Goal: Find specific page/section: Find specific page/section

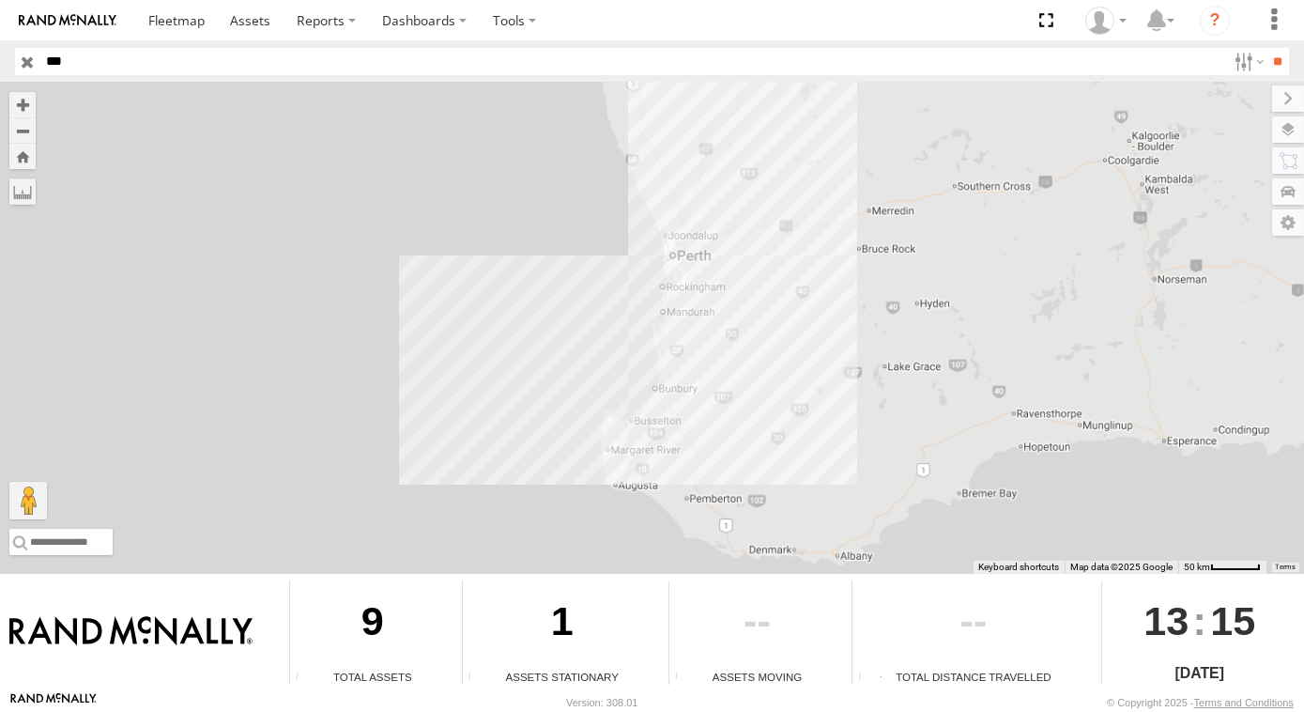
type input "***"
click at [1268, 48] on input "**" at bounding box center [1279, 61] width 22 height 27
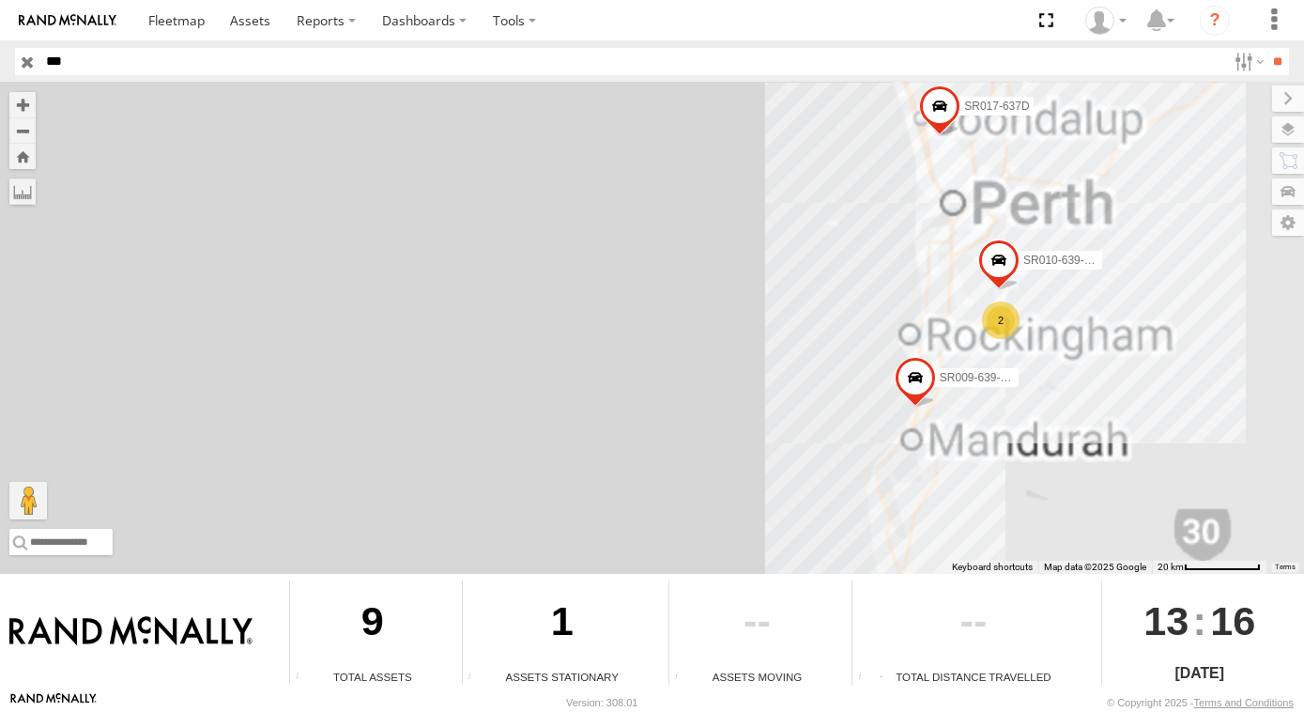
drag, startPoint x: 963, startPoint y: 277, endPoint x: 910, endPoint y: 281, distance: 52.7
click at [912, 282] on div "SR011-615 SR009-639-GPS SR017-637D SR010-639-GPS 2" at bounding box center [652, 328] width 1304 height 491
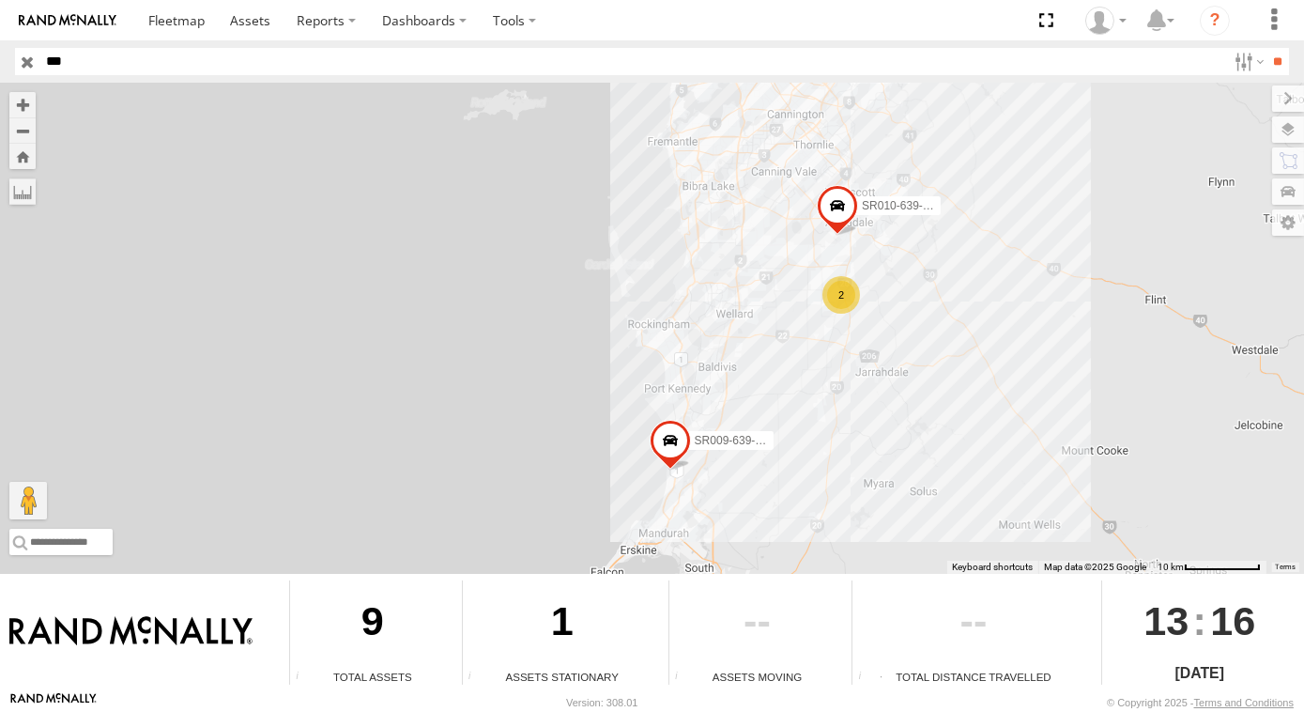
drag, startPoint x: 944, startPoint y: 292, endPoint x: 801, endPoint y: 252, distance: 148.3
click at [801, 253] on div "SR011-615 SR009-639-GPS SR017-637D SR010-639-GPS 2" at bounding box center [652, 328] width 1304 height 491
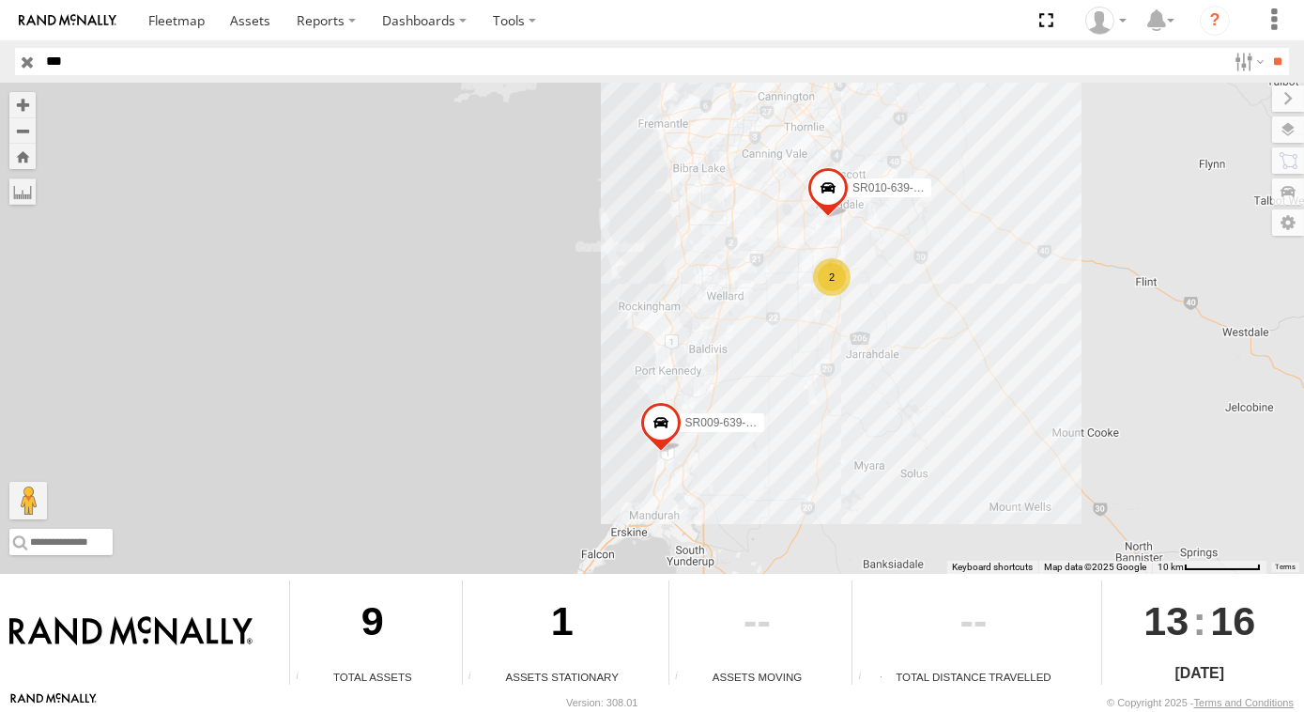
drag, startPoint x: 781, startPoint y: 200, endPoint x: 787, endPoint y: 237, distance: 37.1
click at [787, 237] on div "SR011-615 SR009-639-GPS SR017-637D SR010-639-GPS 2" at bounding box center [652, 328] width 1304 height 491
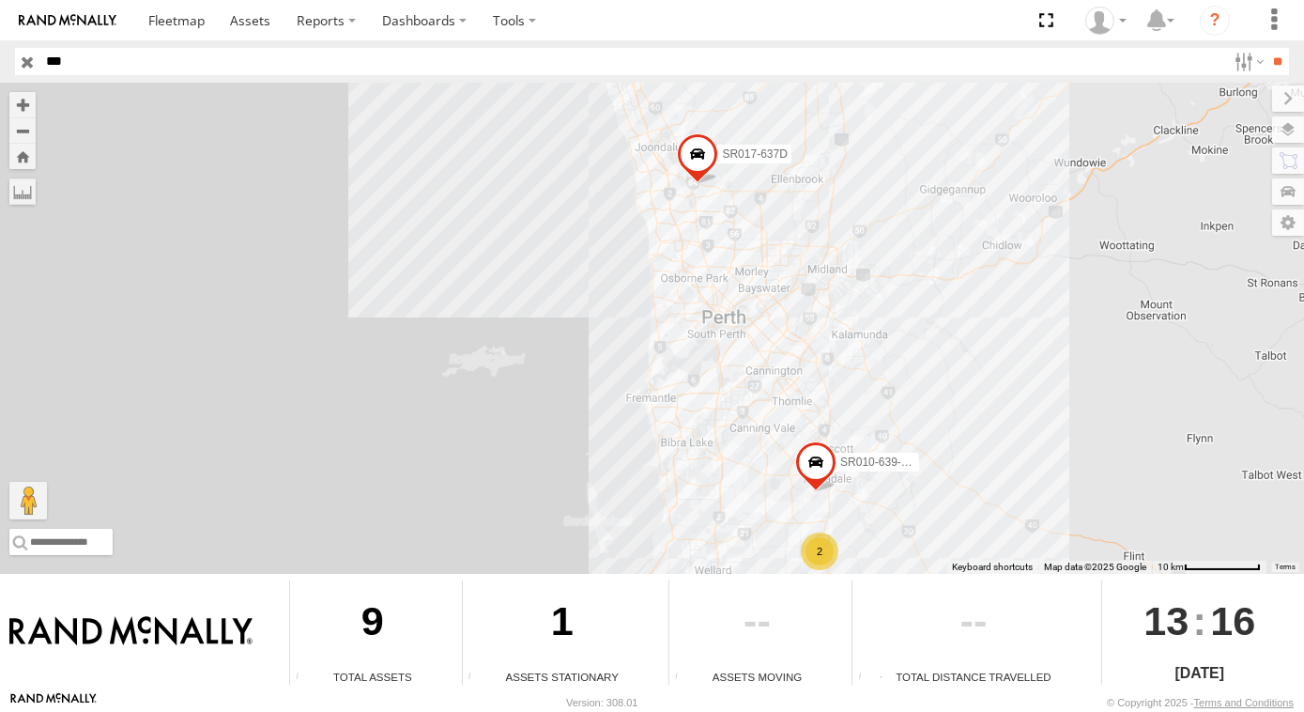
drag, startPoint x: 785, startPoint y: 190, endPoint x: 735, endPoint y: 429, distance: 244.6
click at [763, 464] on div "SR011-615 SR009-639-GPS SR017-637D SR010-639-GPS 2" at bounding box center [652, 328] width 1304 height 491
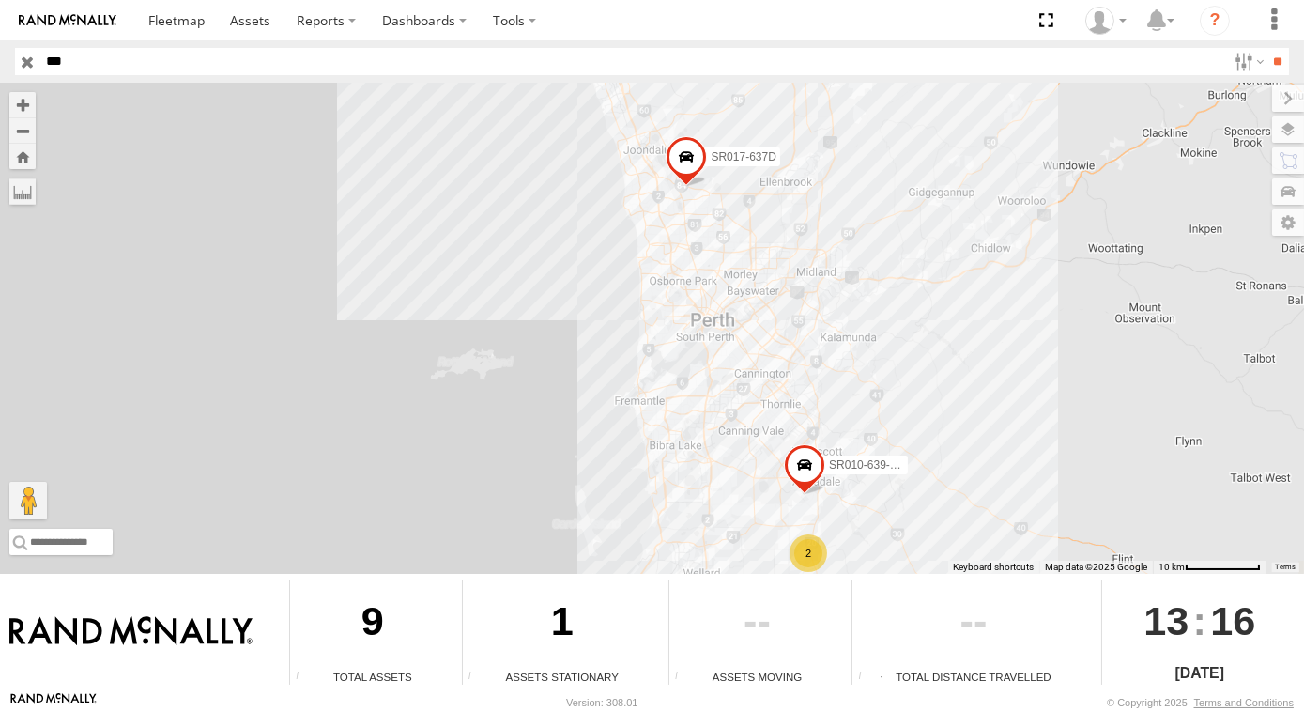
drag, startPoint x: 721, startPoint y: 461, endPoint x: 698, endPoint y: 332, distance: 131.7
click at [698, 332] on div "SR011-615 SR009-639-GPS SR017-637D SR010-639-GPS 2 3" at bounding box center [652, 328] width 1304 height 491
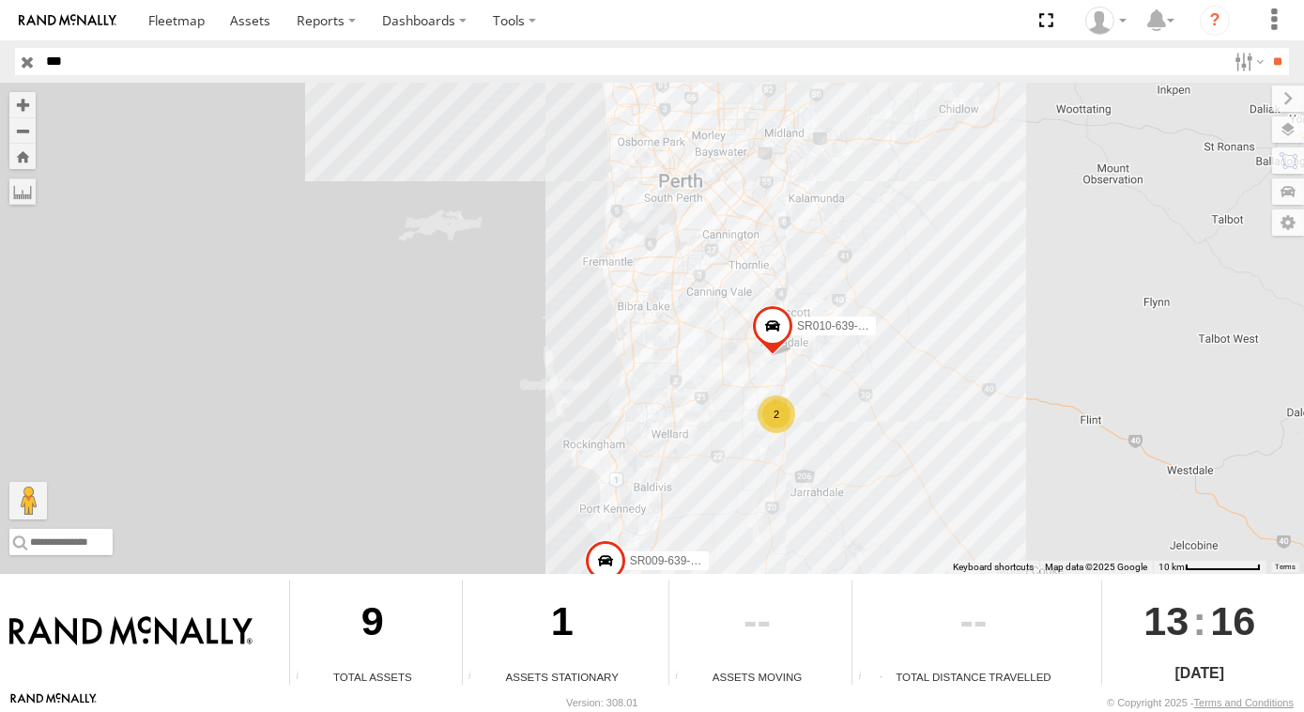
drag, startPoint x: 676, startPoint y: 445, endPoint x: 674, endPoint y: 417, distance: 28.2
click at [674, 417] on div "SR011-615 SR009-639-GPS SR017-637D SR010-639-GPS 2 3" at bounding box center [652, 328] width 1304 height 491
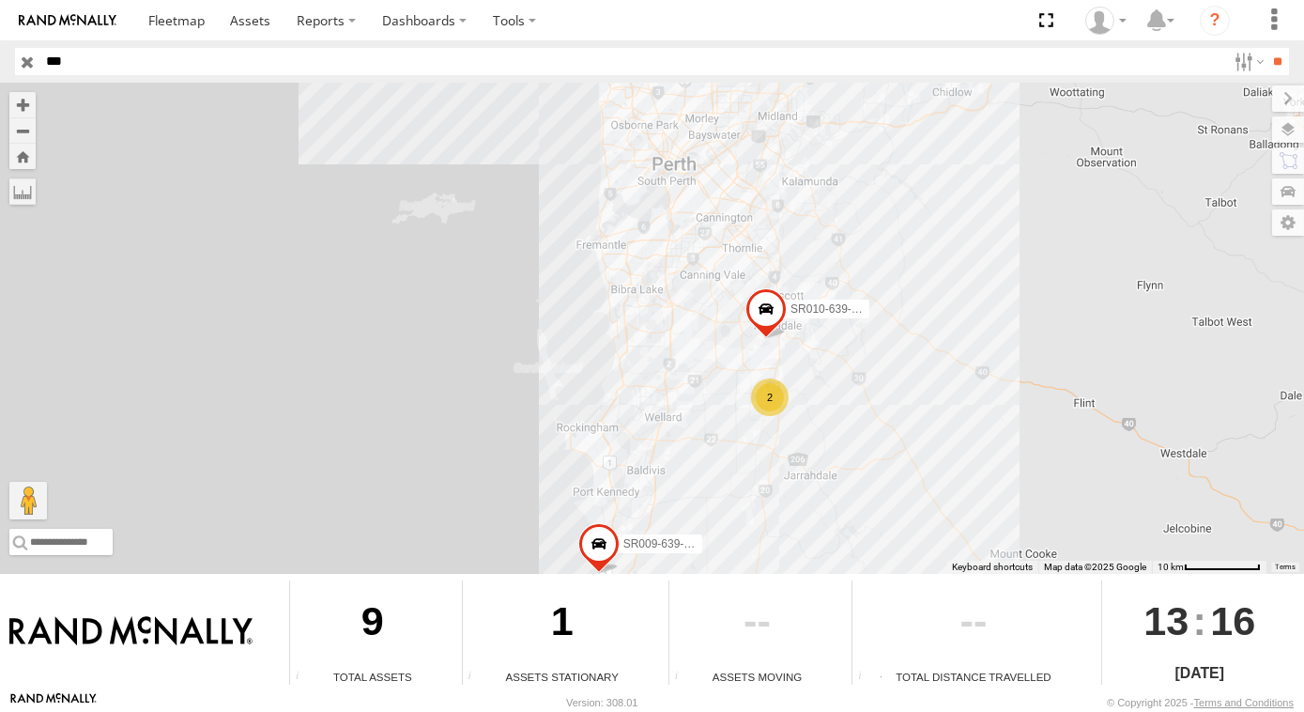
drag, startPoint x: 714, startPoint y: 482, endPoint x: 706, endPoint y: 462, distance: 21.1
click at [706, 462] on div "SR011-615 SR009-639-GPS SR017-637D SR010-639-GPS 2 3" at bounding box center [652, 328] width 1304 height 491
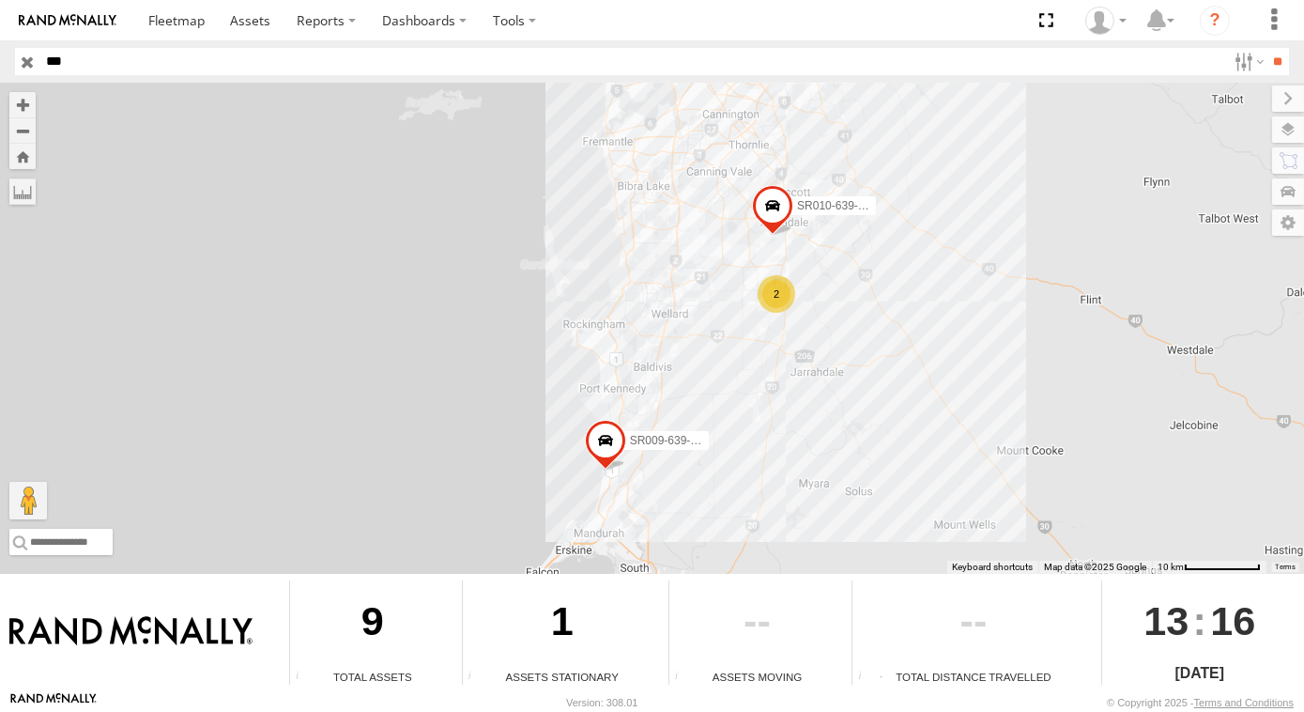
drag, startPoint x: 706, startPoint y: 464, endPoint x: 716, endPoint y: 357, distance: 107.5
click at [716, 357] on div "SR011-615 SR009-639-GPS SR017-637D SR010-639-GPS 2 3" at bounding box center [652, 328] width 1304 height 491
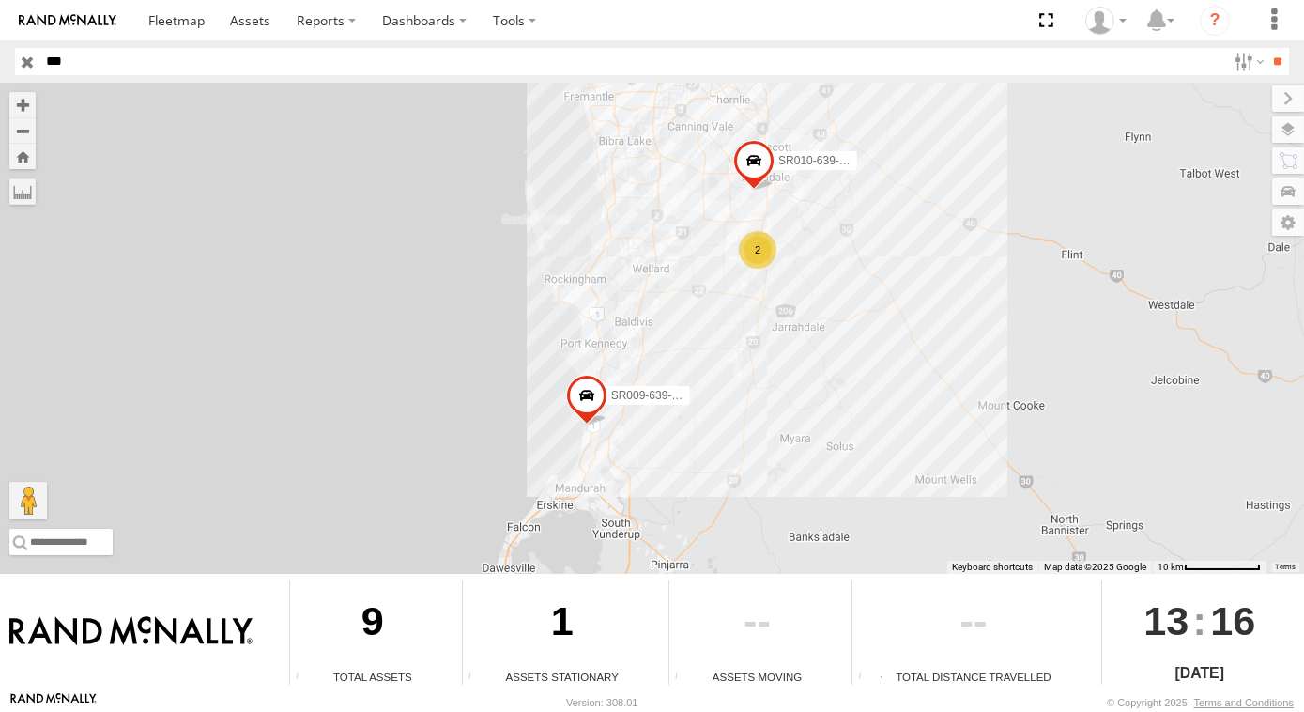
drag, startPoint x: 706, startPoint y: 362, endPoint x: 690, endPoint y: 332, distance: 34.9
click at [690, 332] on div "SR011-615 SR009-639-GPS SR017-637D SR010-639-GPS 2 3" at bounding box center [652, 328] width 1304 height 491
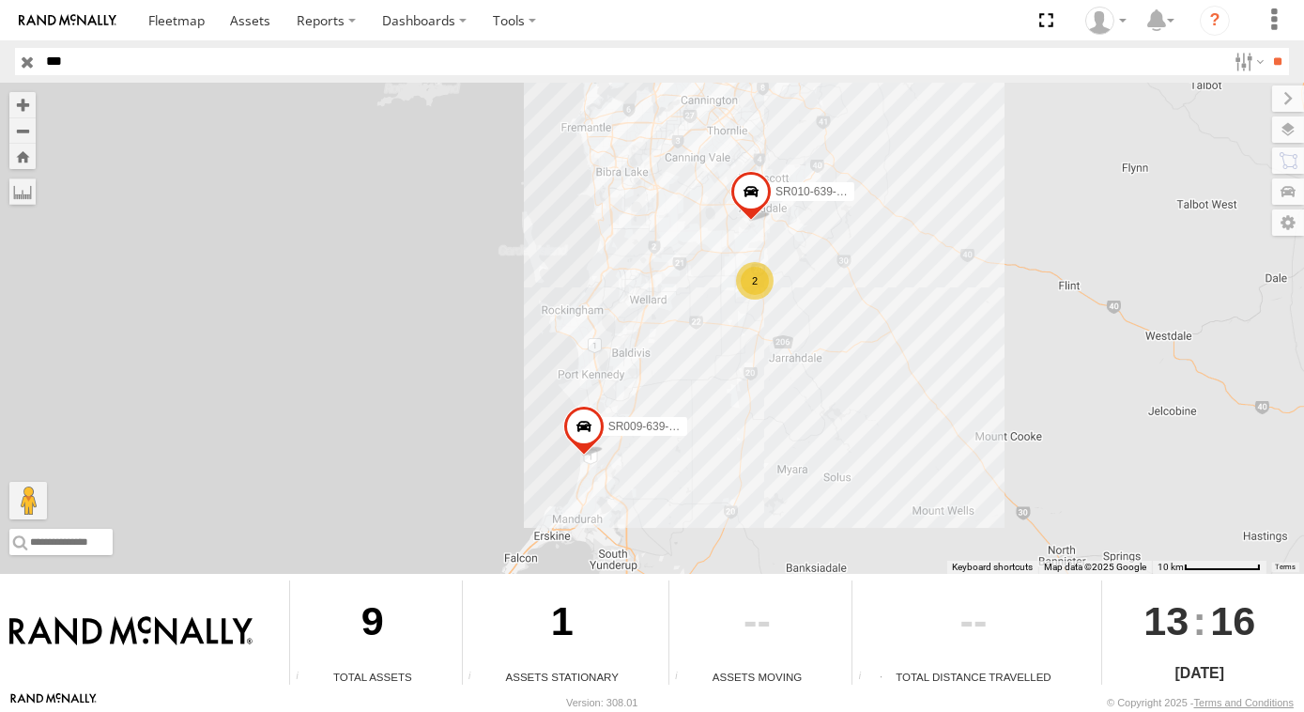
drag, startPoint x: 689, startPoint y: 246, endPoint x: 686, endPoint y: 299, distance: 52.7
click at [686, 299] on div "SR011-615 SR009-639-GPS SR017-637D SR010-639-GPS 2 3" at bounding box center [652, 328] width 1304 height 491
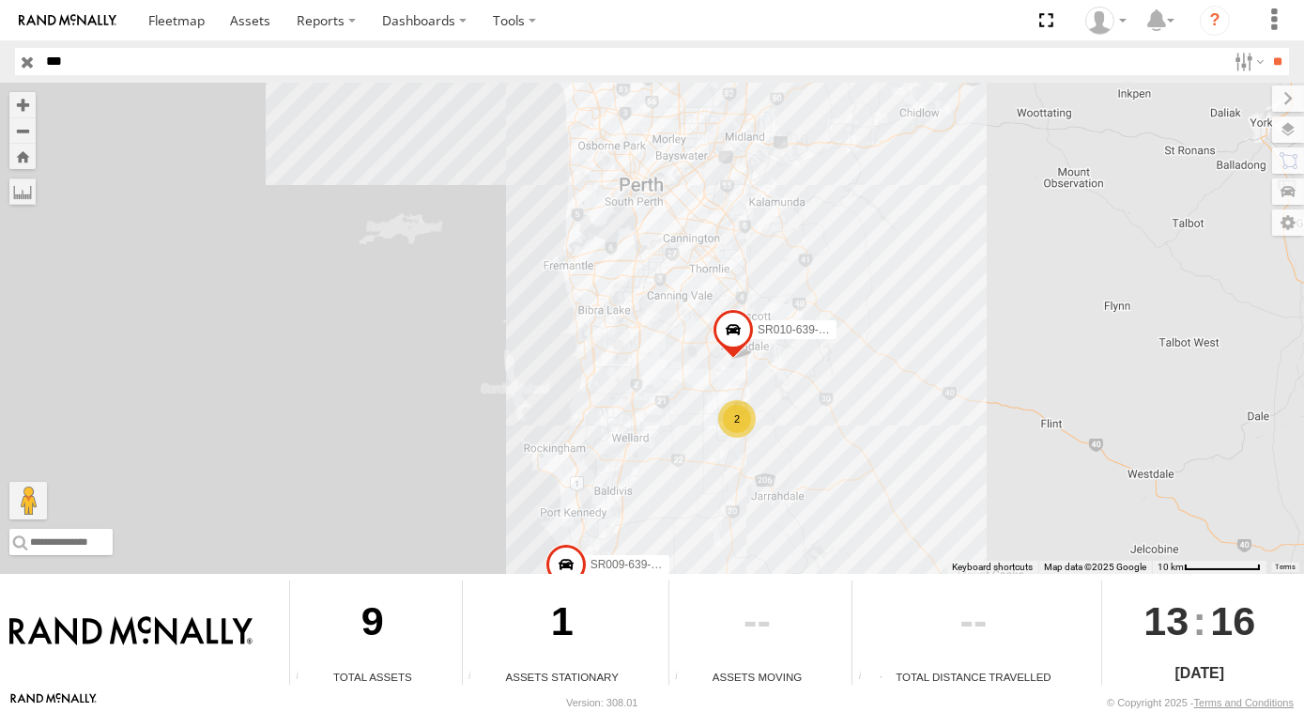
drag, startPoint x: 684, startPoint y: 287, endPoint x: 666, endPoint y: 421, distance: 134.5
click at [666, 421] on div "SR011-615 SR009-639-GPS SR017-637D SR010-639-GPS 2 3" at bounding box center [652, 328] width 1304 height 491
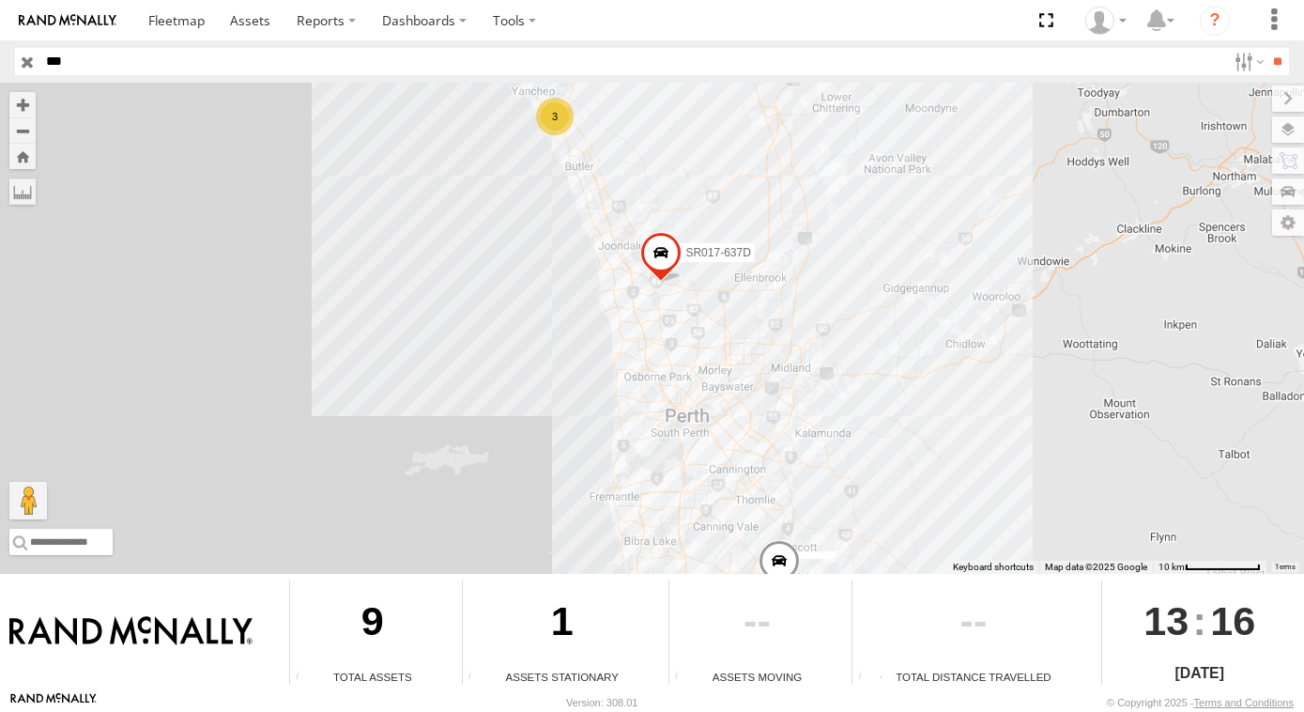
click at [553, 131] on div "3" at bounding box center [555, 117] width 38 height 38
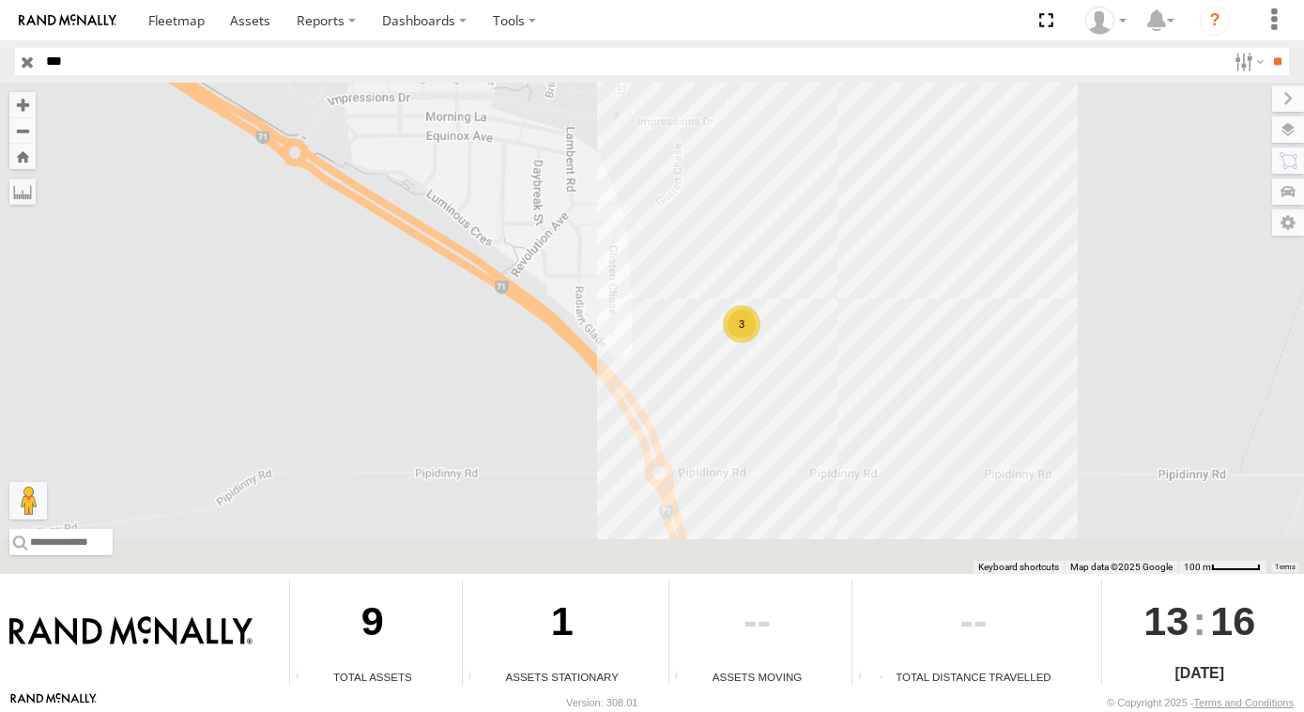
drag, startPoint x: 506, startPoint y: 467, endPoint x: 373, endPoint y: 284, distance: 226.5
click at [410, 321] on div "SR011-615 SR009-639-GPS SR017-637D 3" at bounding box center [652, 328] width 1304 height 491
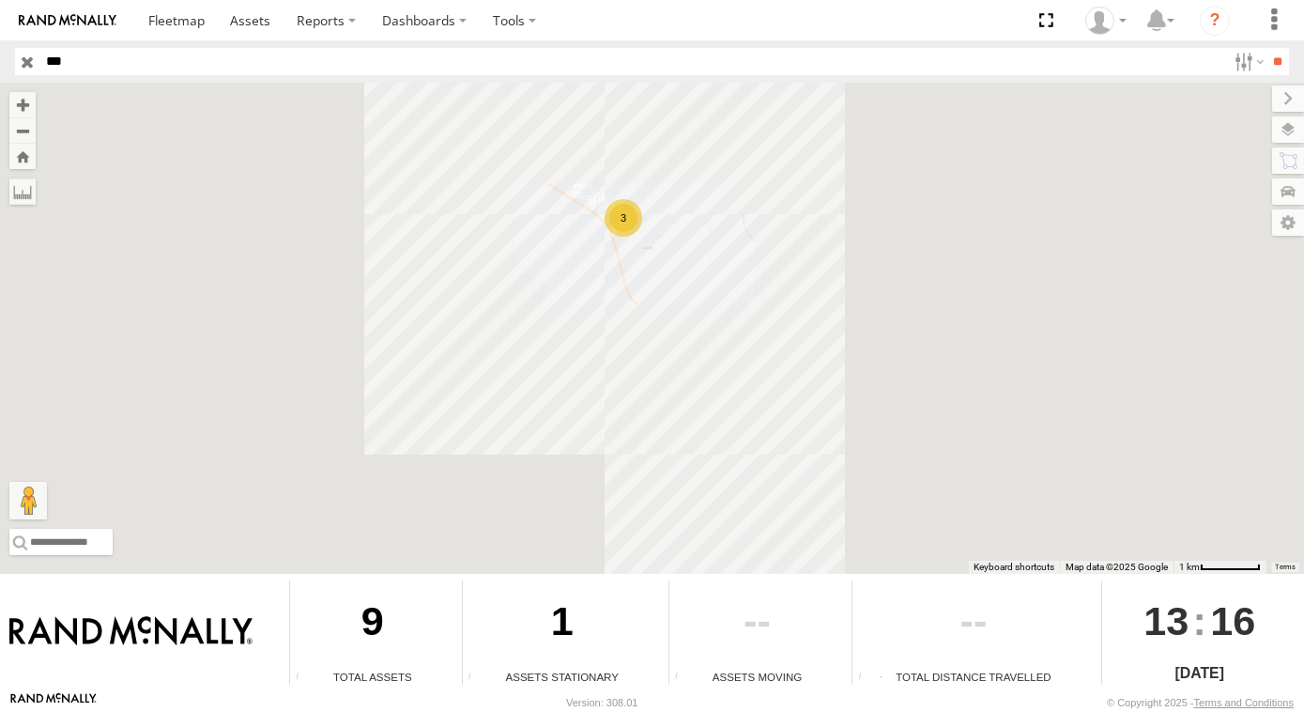
drag, startPoint x: 741, startPoint y: 418, endPoint x: 642, endPoint y: 269, distance: 178.9
click at [649, 283] on div "SR011-615 SR009-639-GPS SR017-637D 3" at bounding box center [652, 328] width 1304 height 491
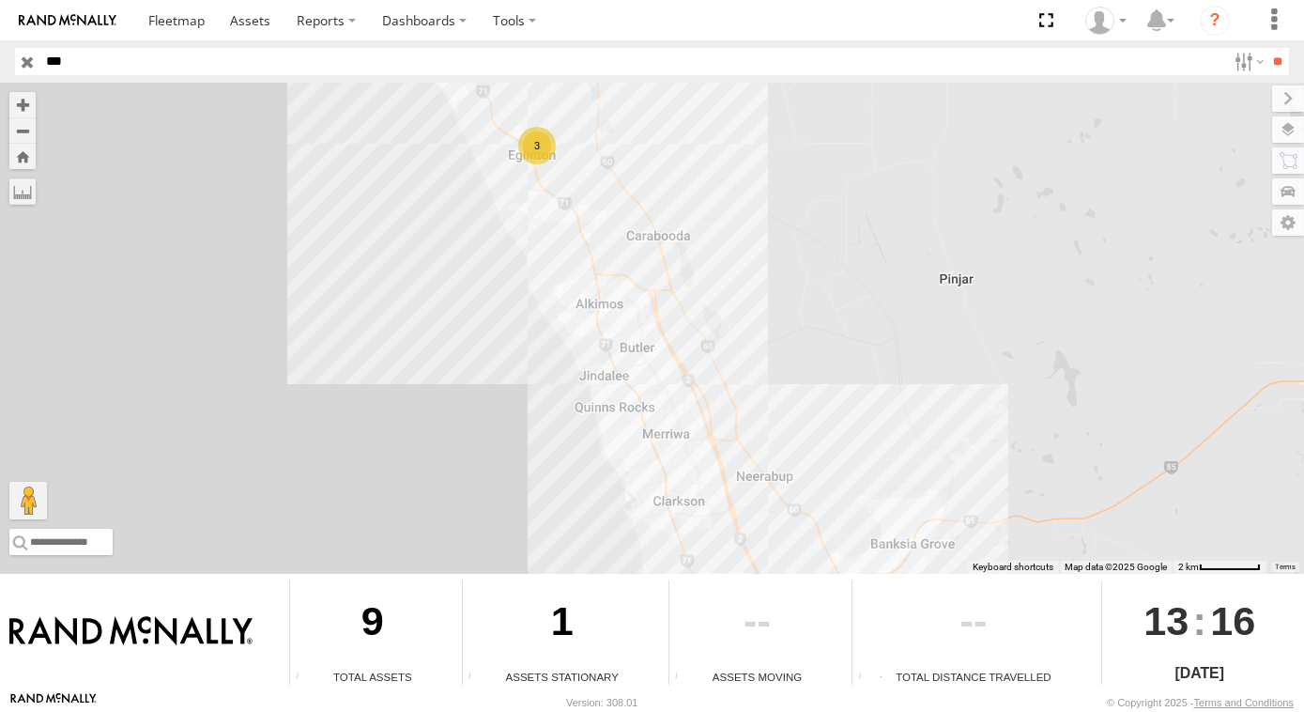
drag, startPoint x: 768, startPoint y: 432, endPoint x: 700, endPoint y: 289, distance: 158.4
click at [702, 297] on div "SR011-615 SR009-639-GPS SR017-637D 3" at bounding box center [652, 328] width 1304 height 491
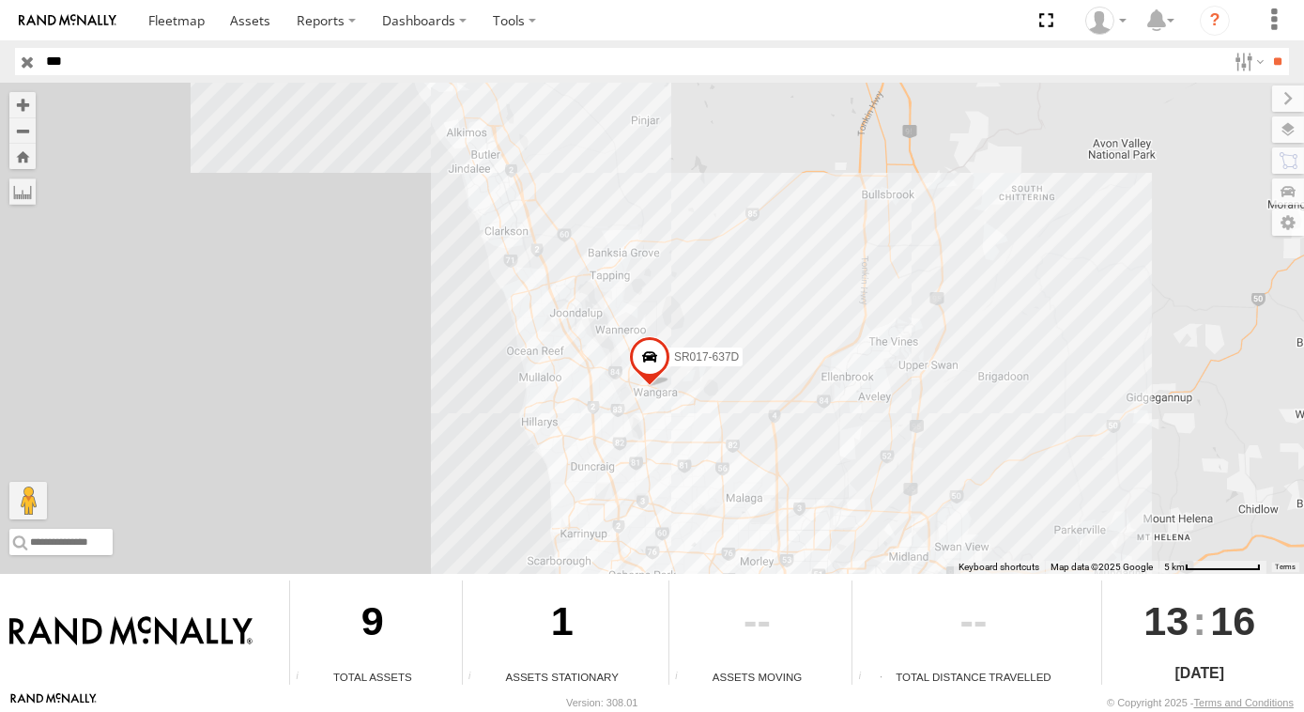
drag, startPoint x: 776, startPoint y: 329, endPoint x: 744, endPoint y: 272, distance: 64.8
click at [746, 274] on div "SR011-615 SR009-639-GPS SR017-637D 3" at bounding box center [652, 328] width 1304 height 491
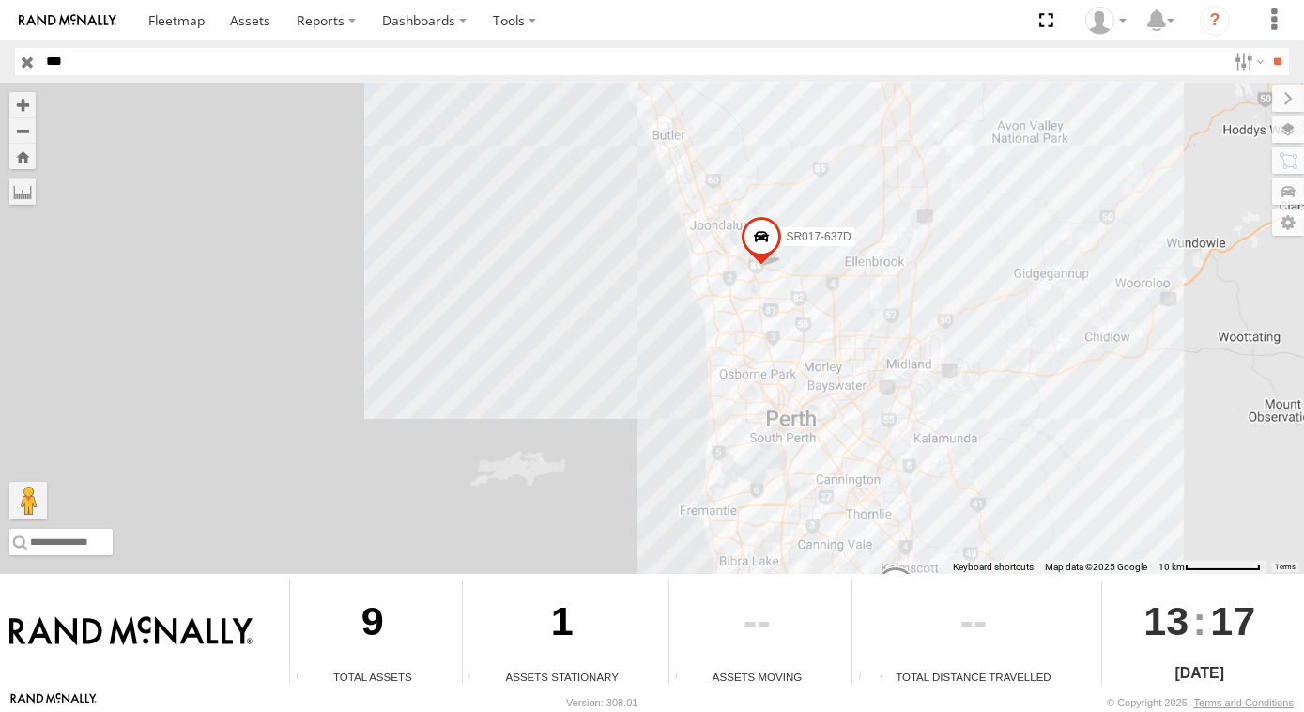
click at [963, 338] on div "SR011-615 SR009-639-GPS SR017-637D" at bounding box center [652, 328] width 1304 height 491
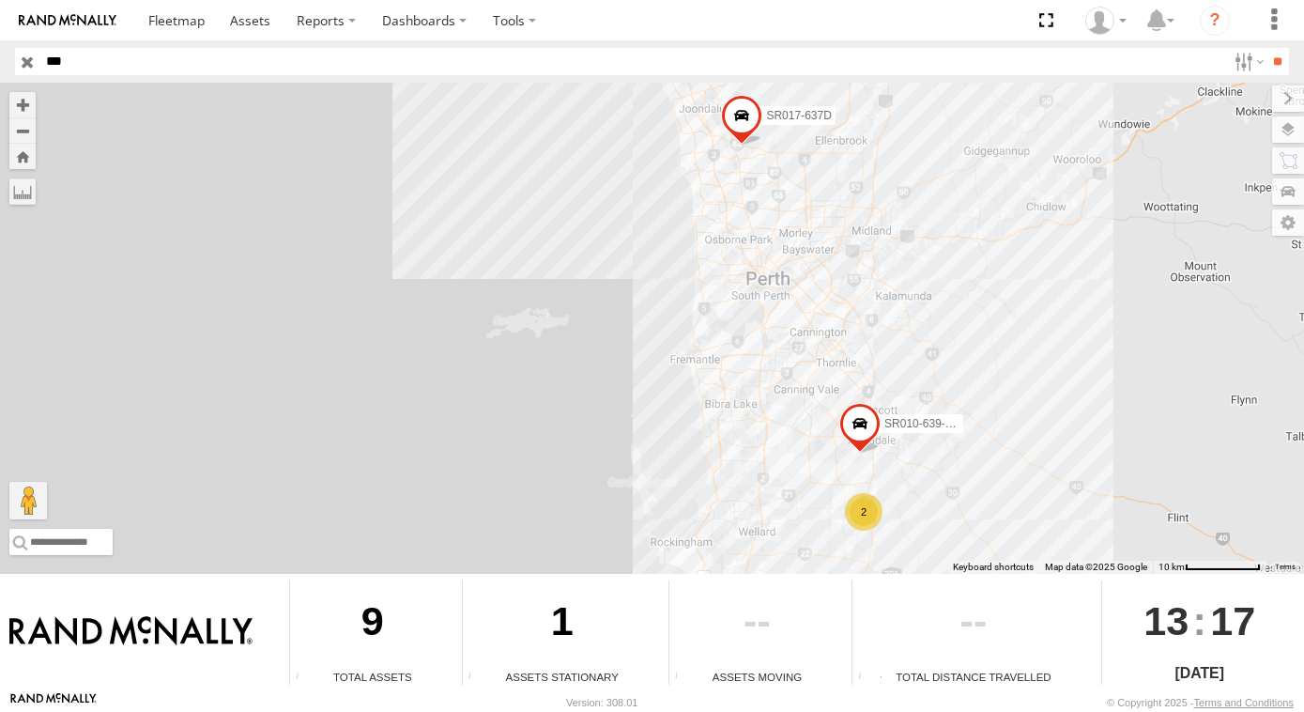
drag, startPoint x: 928, startPoint y: 356, endPoint x: 918, endPoint y: 323, distance: 34.2
click at [919, 324] on div "SR011-615 SR009-639-GPS SR017-637D SR010-639-GPS 2" at bounding box center [652, 328] width 1304 height 491
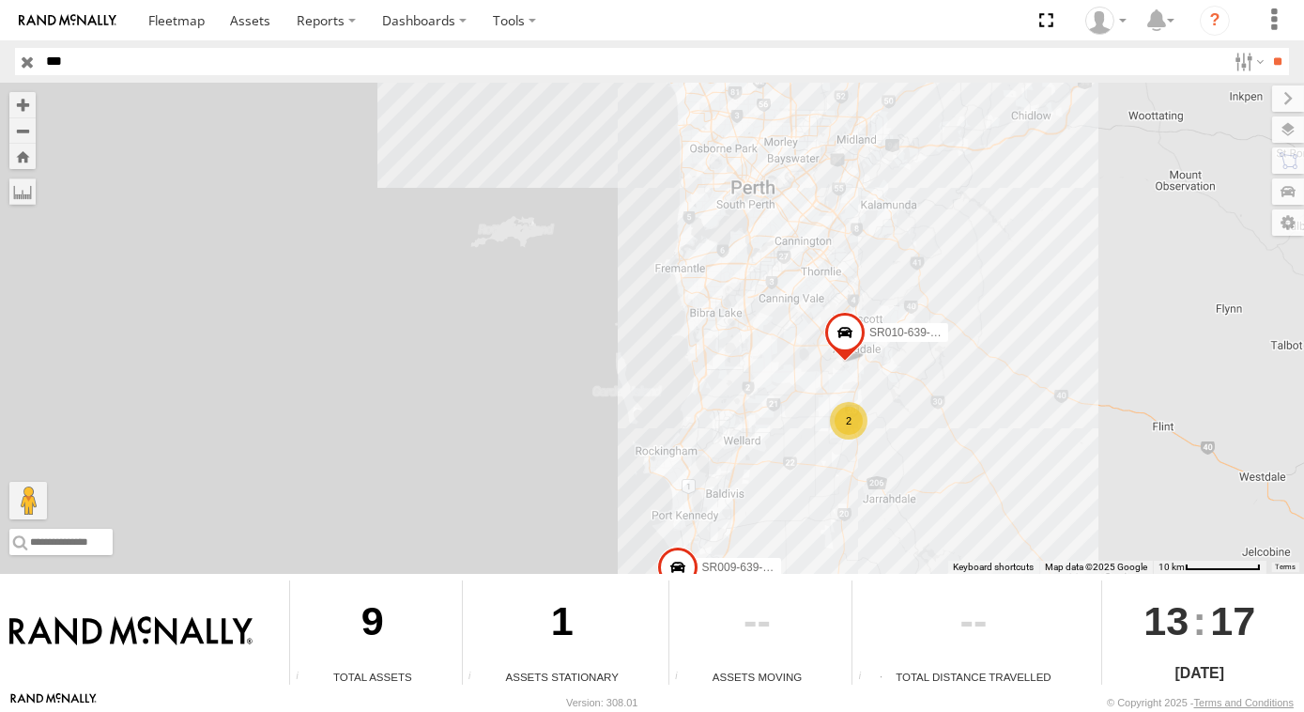
drag, startPoint x: 978, startPoint y: 286, endPoint x: 978, endPoint y: 230, distance: 56.3
click at [978, 230] on div "SR011-615 SR009-639-GPS SR017-637D SR010-639-GPS 2" at bounding box center [652, 328] width 1304 height 491
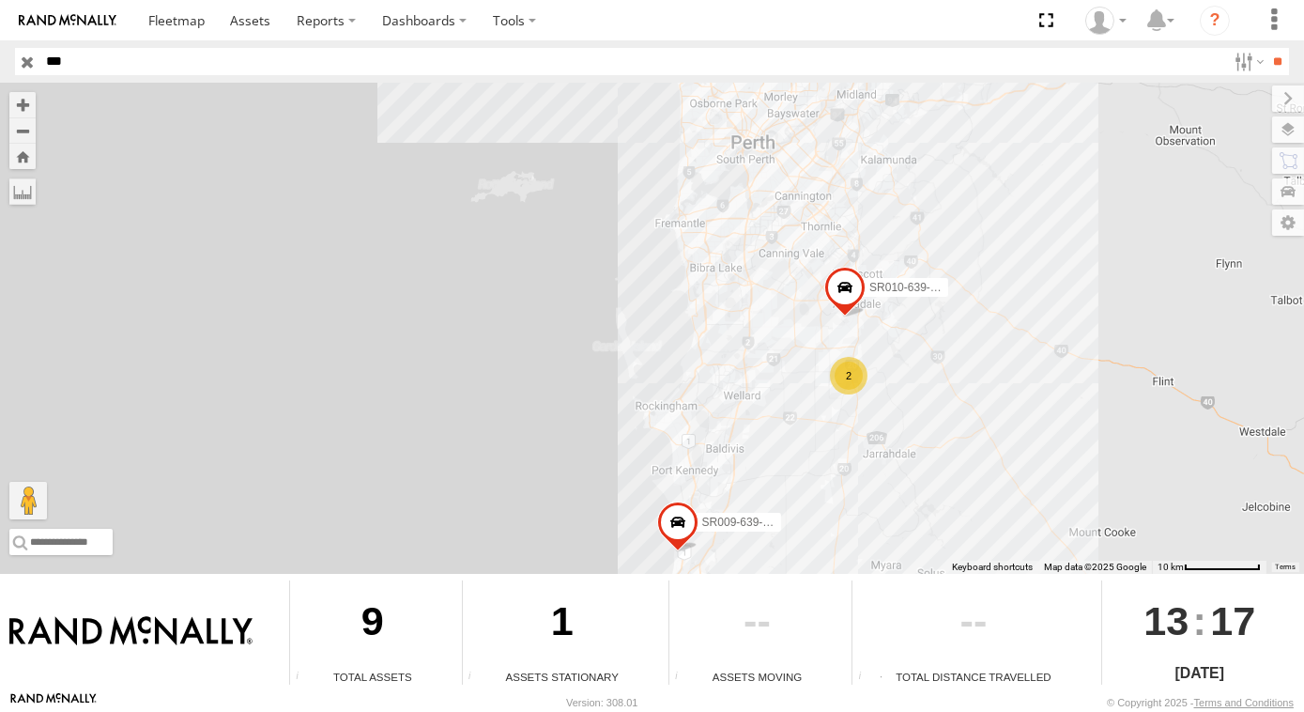
drag, startPoint x: 905, startPoint y: 424, endPoint x: 936, endPoint y: 380, distance: 53.9
click at [936, 380] on div "SR011-615 SR009-639-GPS SR017-637D SR010-639-GPS 2" at bounding box center [652, 328] width 1304 height 491
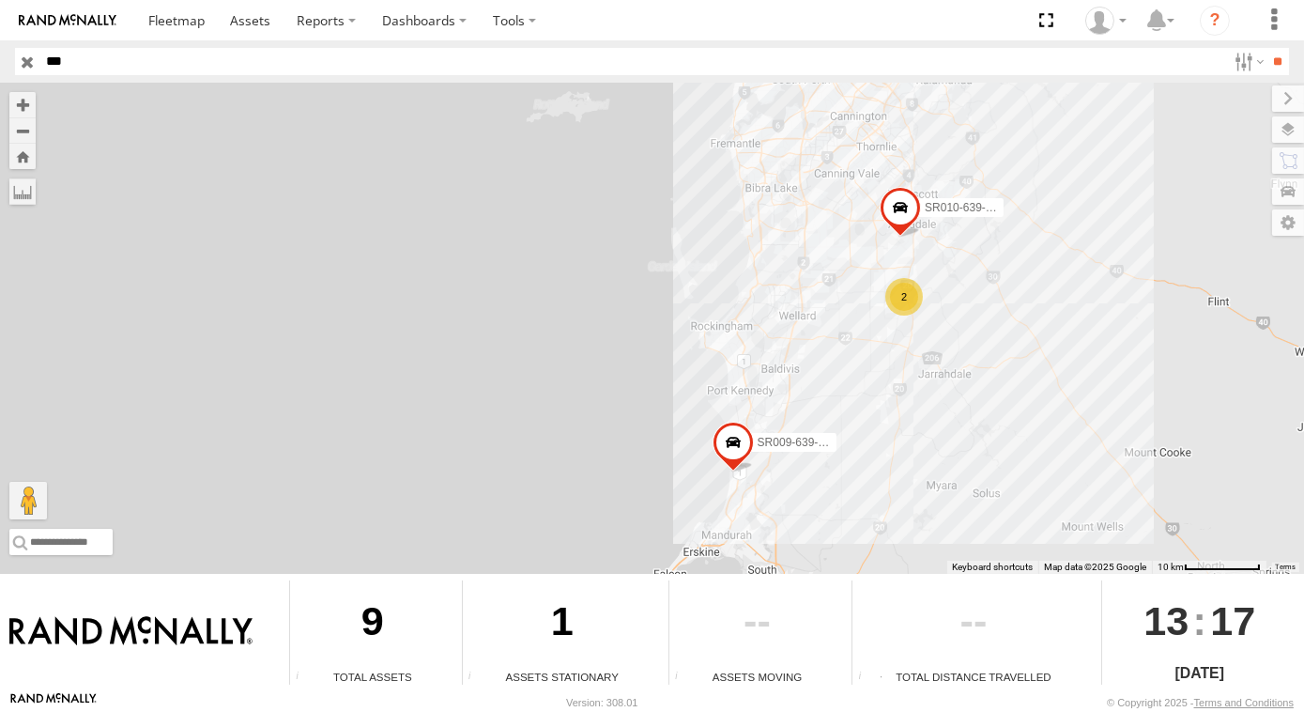
drag, startPoint x: 999, startPoint y: 269, endPoint x: 1005, endPoint y: 299, distance: 30.6
click at [1005, 299] on div "SR011-615 SR009-639-GPS SR017-637D SR010-639-GPS 2" at bounding box center [652, 328] width 1304 height 491
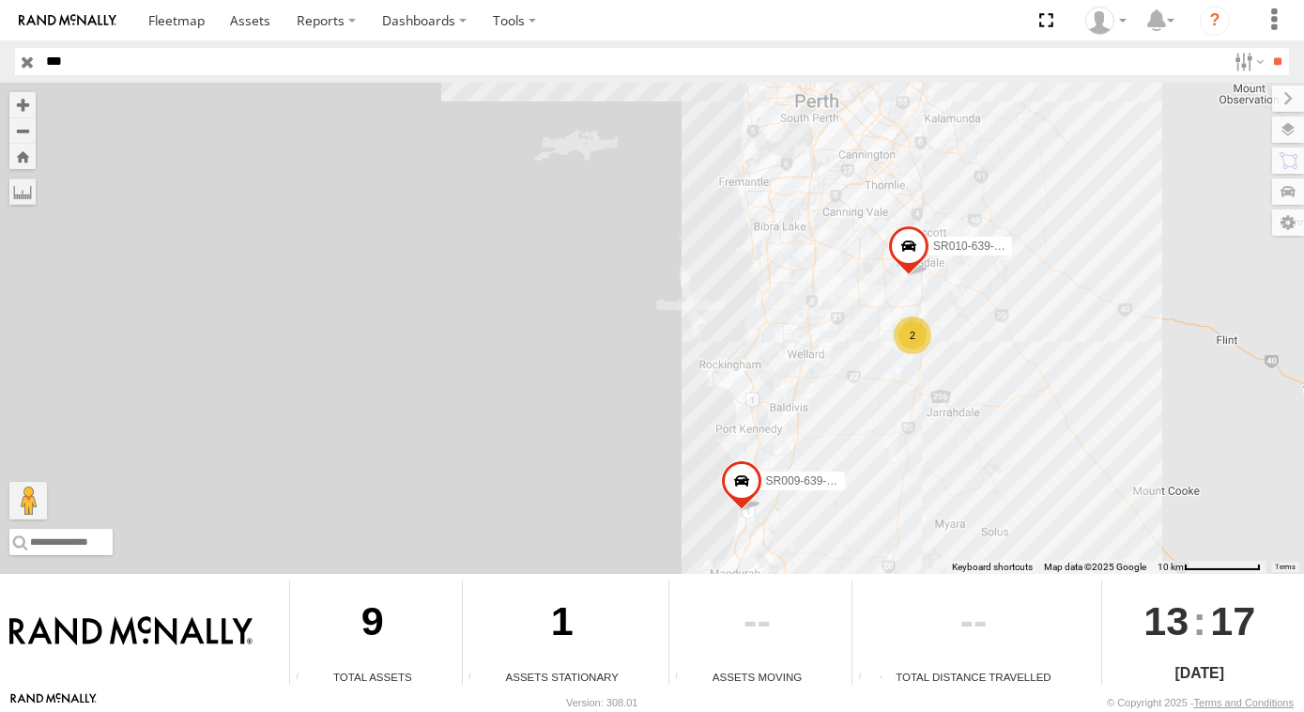
drag, startPoint x: 1047, startPoint y: 140, endPoint x: 1041, endPoint y: 237, distance: 96.9
click at [1041, 237] on div "SR011-615 SR009-639-GPS SR017-637D SR010-639-GPS 2" at bounding box center [652, 328] width 1304 height 491
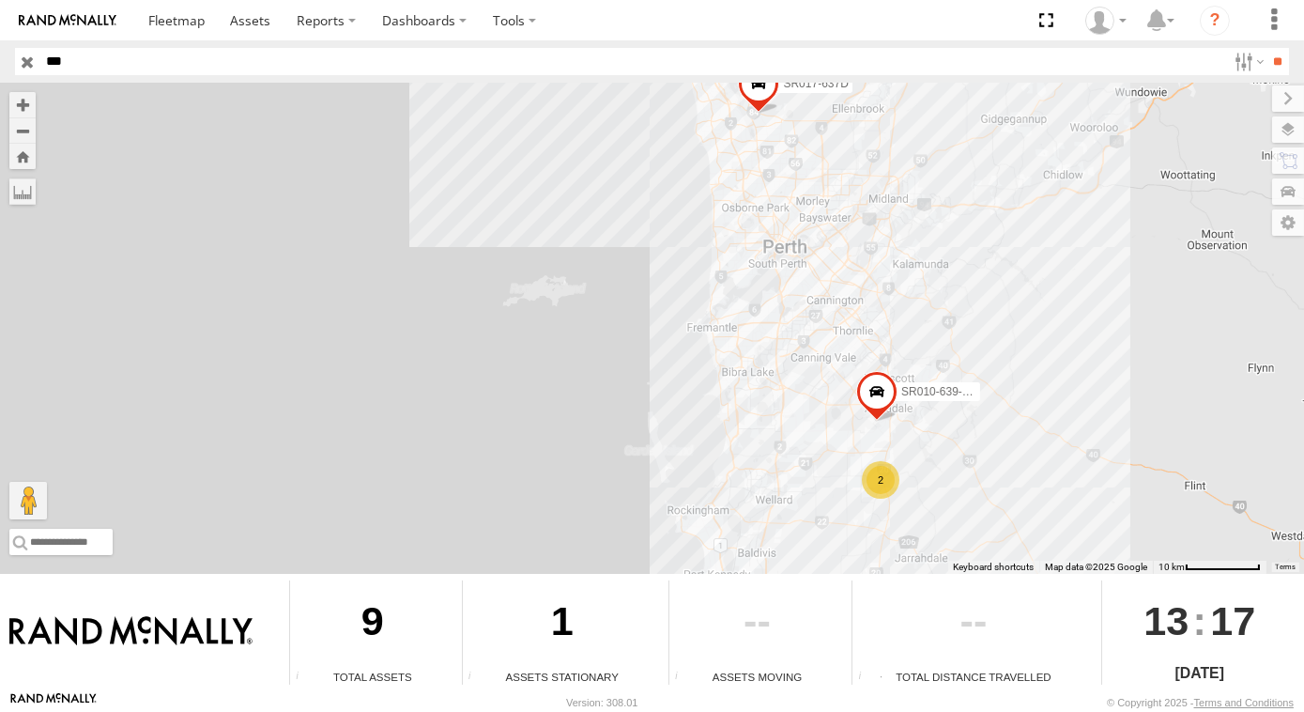
drag, startPoint x: 842, startPoint y: 230, endPoint x: 826, endPoint y: 285, distance: 57.7
click at [826, 285] on div "SR011-615 SR009-639-GPS SR017-637D SR010-639-GPS 2" at bounding box center [652, 328] width 1304 height 491
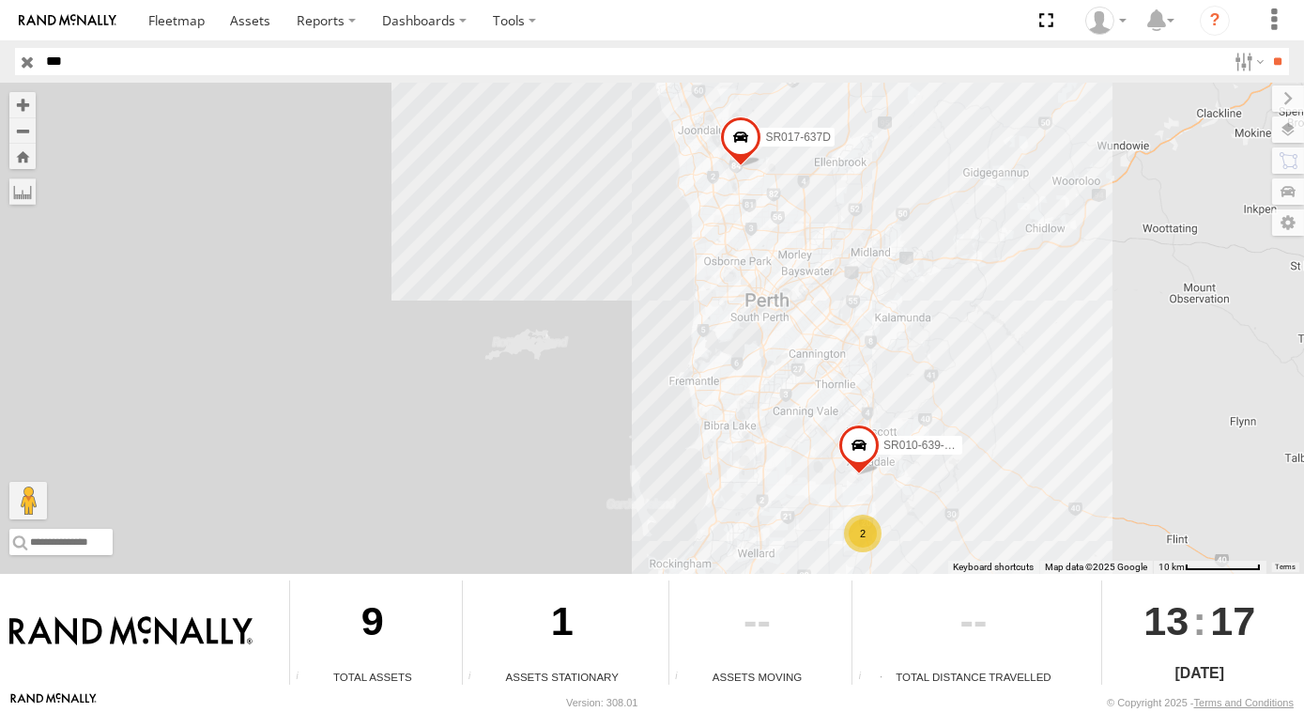
click at [1069, 325] on div "SR011-615 SR009-639-GPS SR017-637D SR010-639-GPS 2" at bounding box center [652, 328] width 1304 height 491
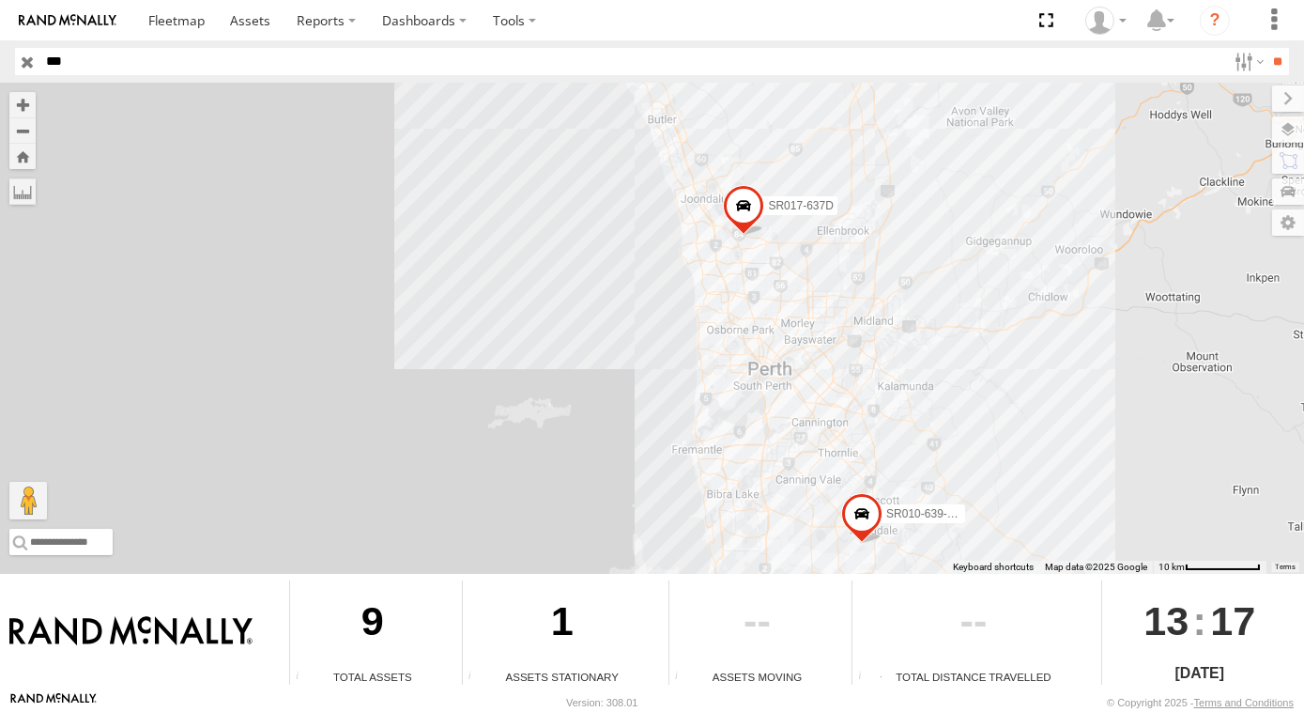
drag, startPoint x: 971, startPoint y: 258, endPoint x: 964, endPoint y: 294, distance: 36.5
click at [964, 294] on div "SR011-615 SR009-639-GPS SR017-637D SR010-639-GPS 2" at bounding box center [652, 328] width 1304 height 491
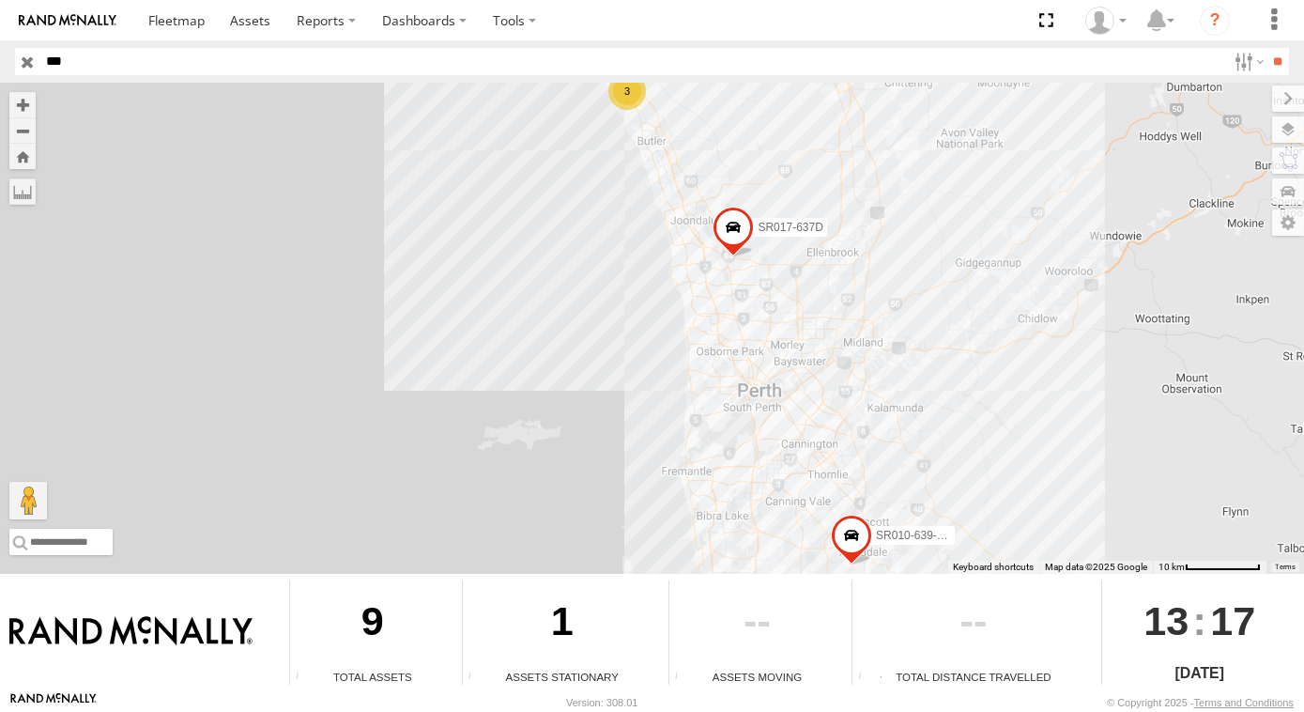
drag, startPoint x: 964, startPoint y: 294, endPoint x: 951, endPoint y: 316, distance: 25.6
click at [951, 316] on div "SR011-615 SR009-639-GPS SR017-637D SR010-639-GPS 2 3" at bounding box center [652, 328] width 1304 height 491
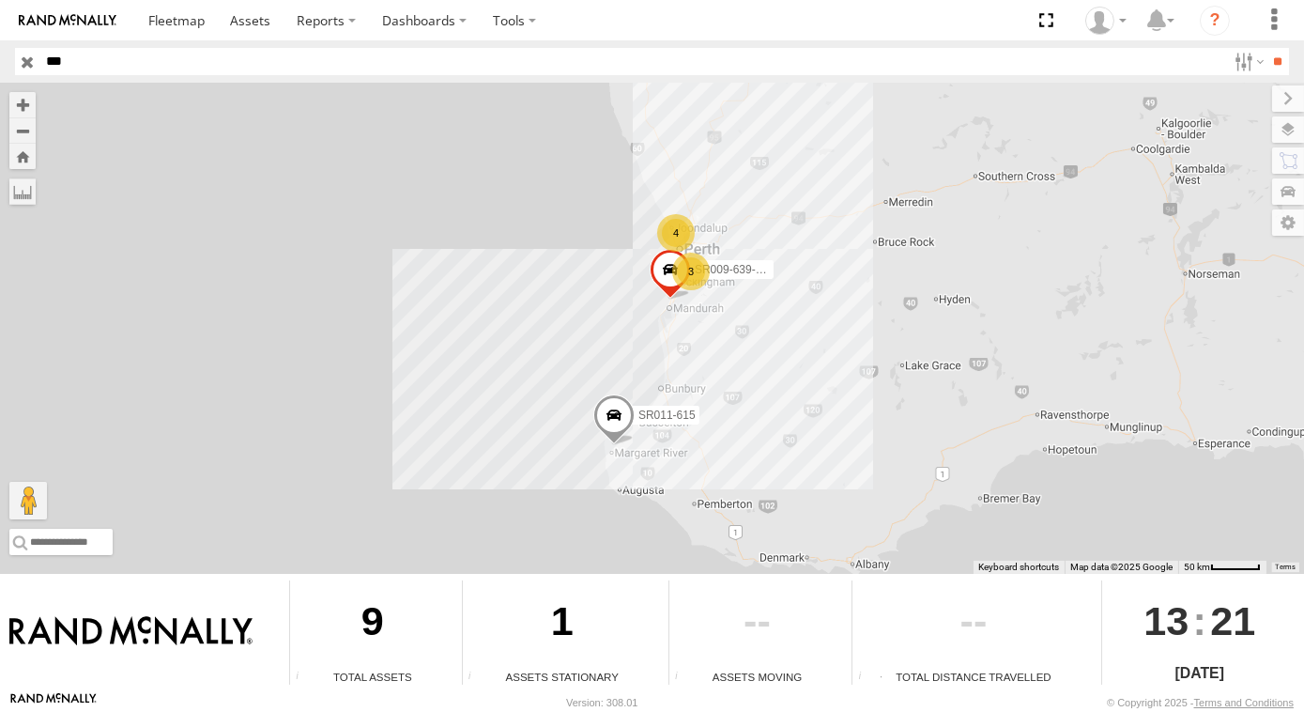
click at [669, 229] on div "4" at bounding box center [676, 233] width 38 height 38
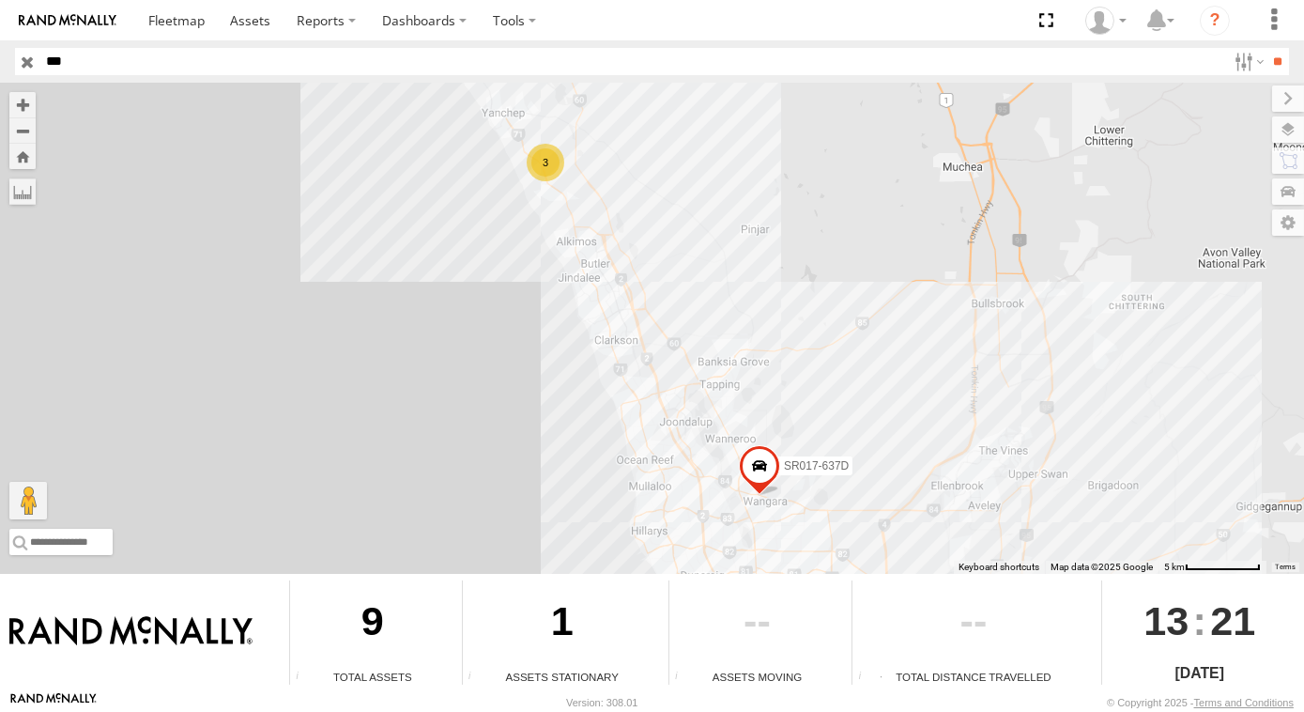
click at [549, 159] on div "3" at bounding box center [546, 163] width 38 height 38
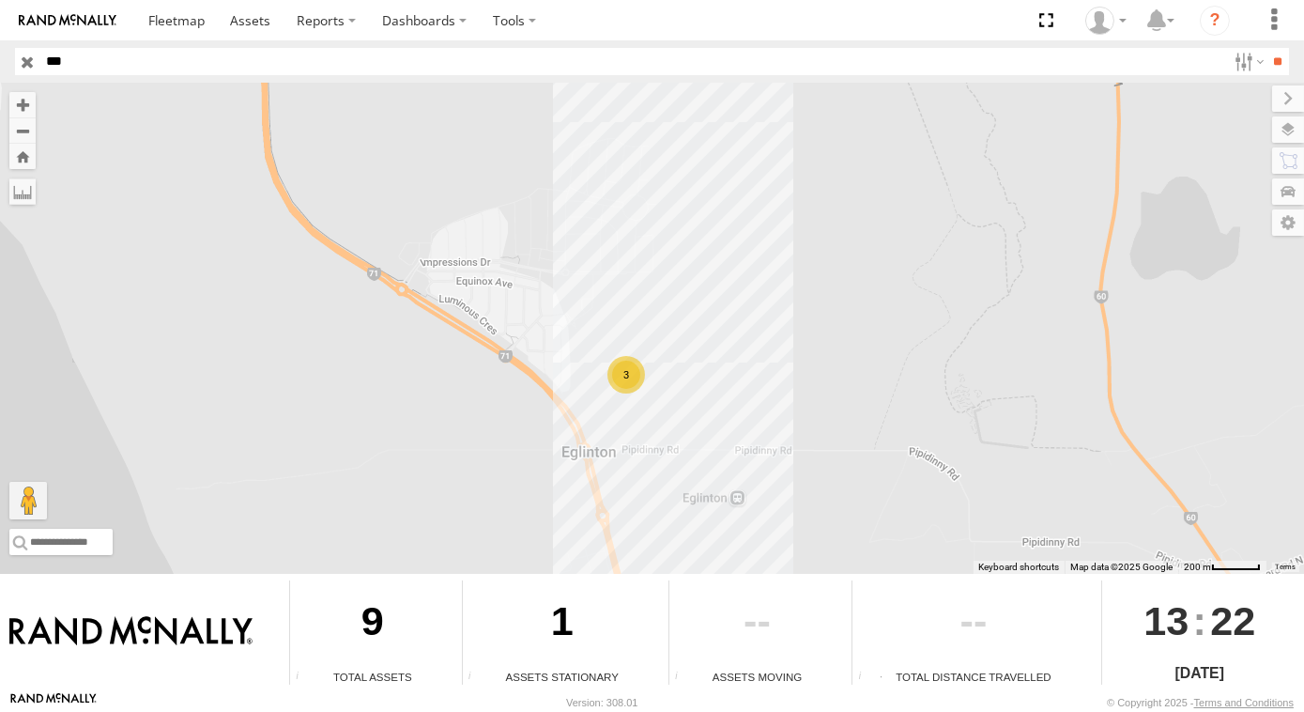
drag, startPoint x: 982, startPoint y: 485, endPoint x: 936, endPoint y: 299, distance: 191.6
click at [953, 344] on div "SR011-615 SR009-639-GPS SR017-637D 3" at bounding box center [652, 328] width 1304 height 491
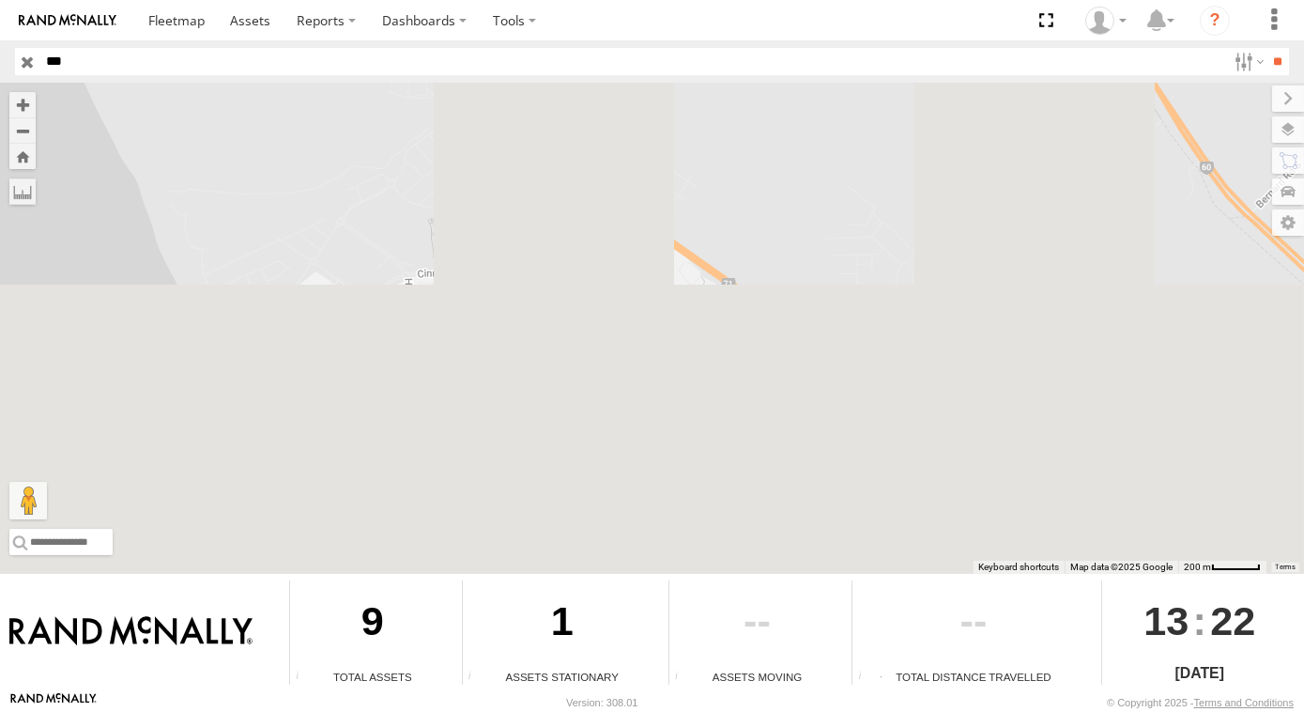
click at [876, 329] on div "SR011-615 SR009-639-GPS SR017-637D 3" at bounding box center [652, 328] width 1304 height 491
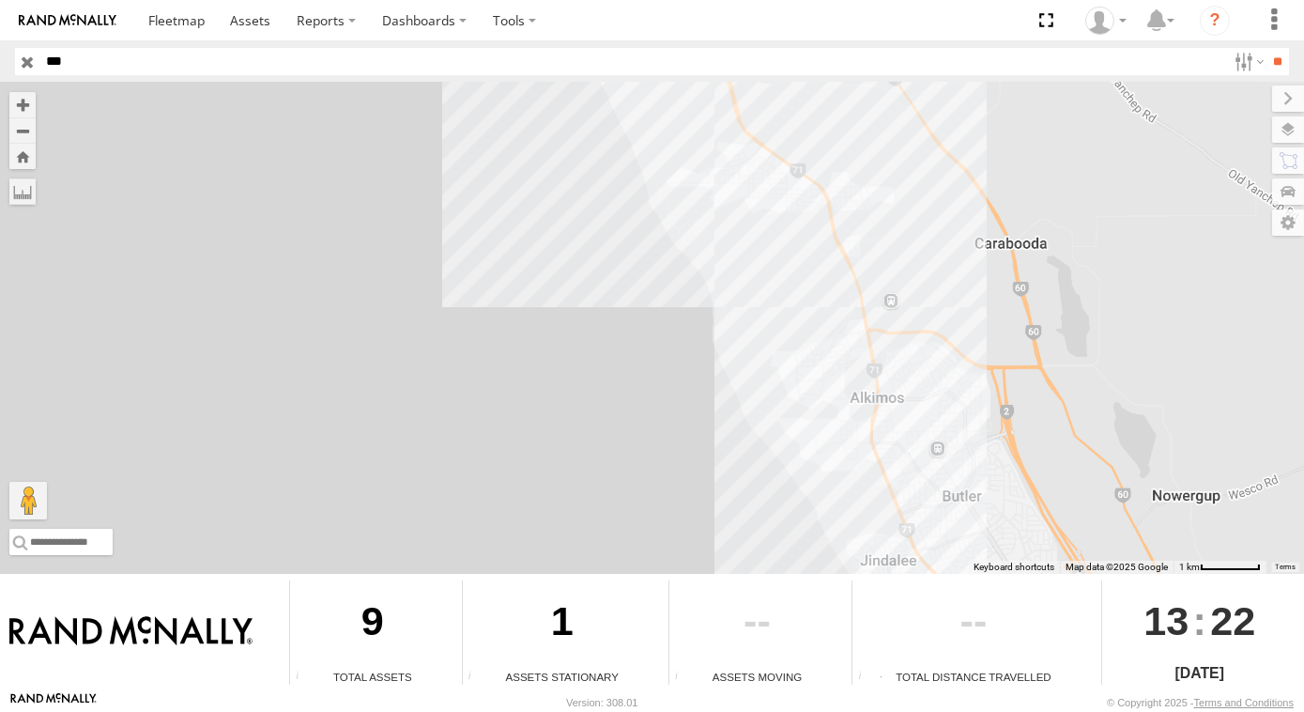
drag, startPoint x: 929, startPoint y: 441, endPoint x: 877, endPoint y: 274, distance: 175.0
click at [879, 281] on div "SR011-615 SR009-639-GPS SR017-637D" at bounding box center [652, 328] width 1304 height 491
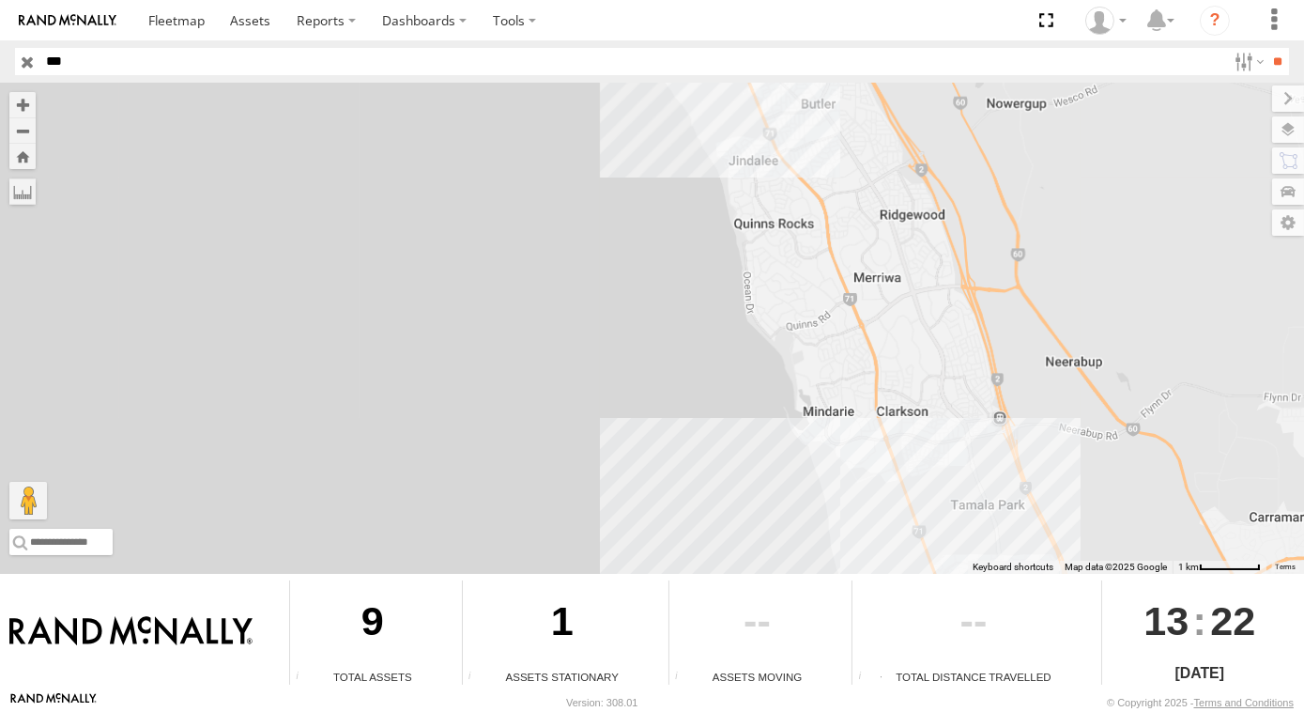
drag, startPoint x: 861, startPoint y: 336, endPoint x: 820, endPoint y: 193, distance: 149.5
click at [830, 206] on div "SR011-615 SR009-639-GPS SR017-637D" at bounding box center [652, 328] width 1304 height 491
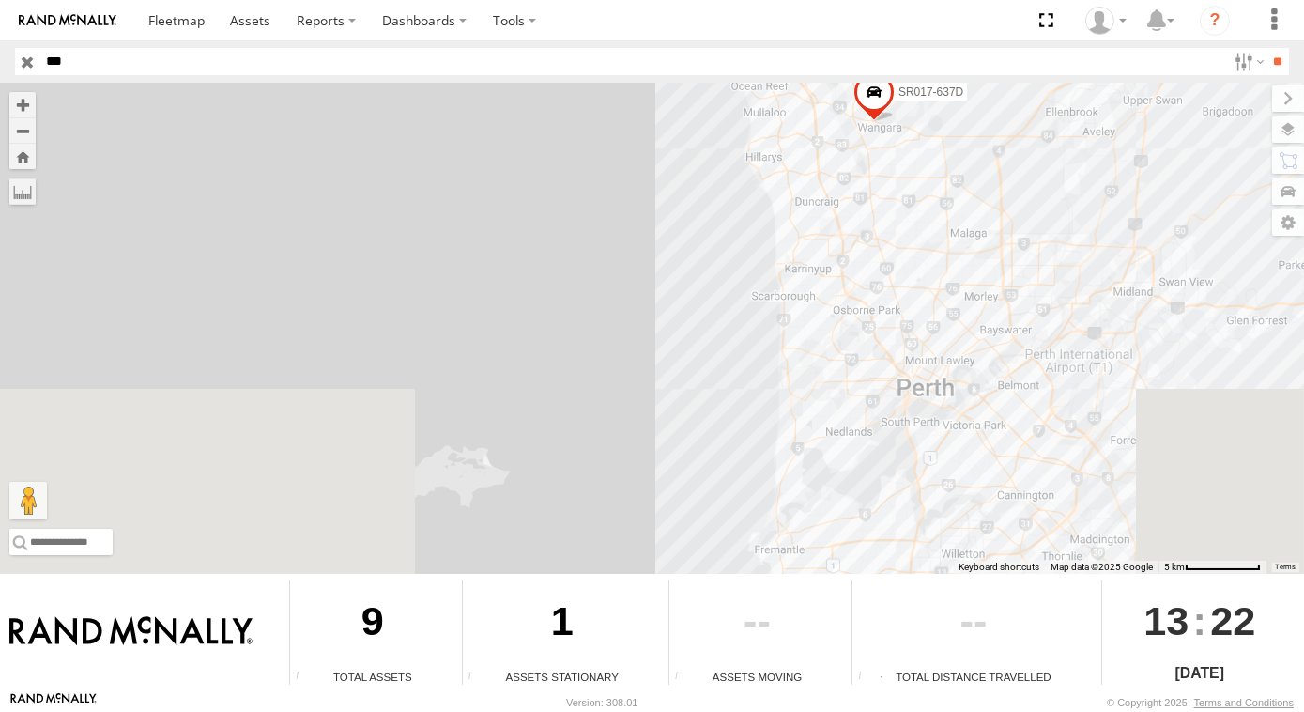
drag, startPoint x: 853, startPoint y: 191, endPoint x: 833, endPoint y: 147, distance: 47.5
click at [841, 162] on div "SR011-615 SR009-639-GPS SR017-637D" at bounding box center [652, 328] width 1304 height 491
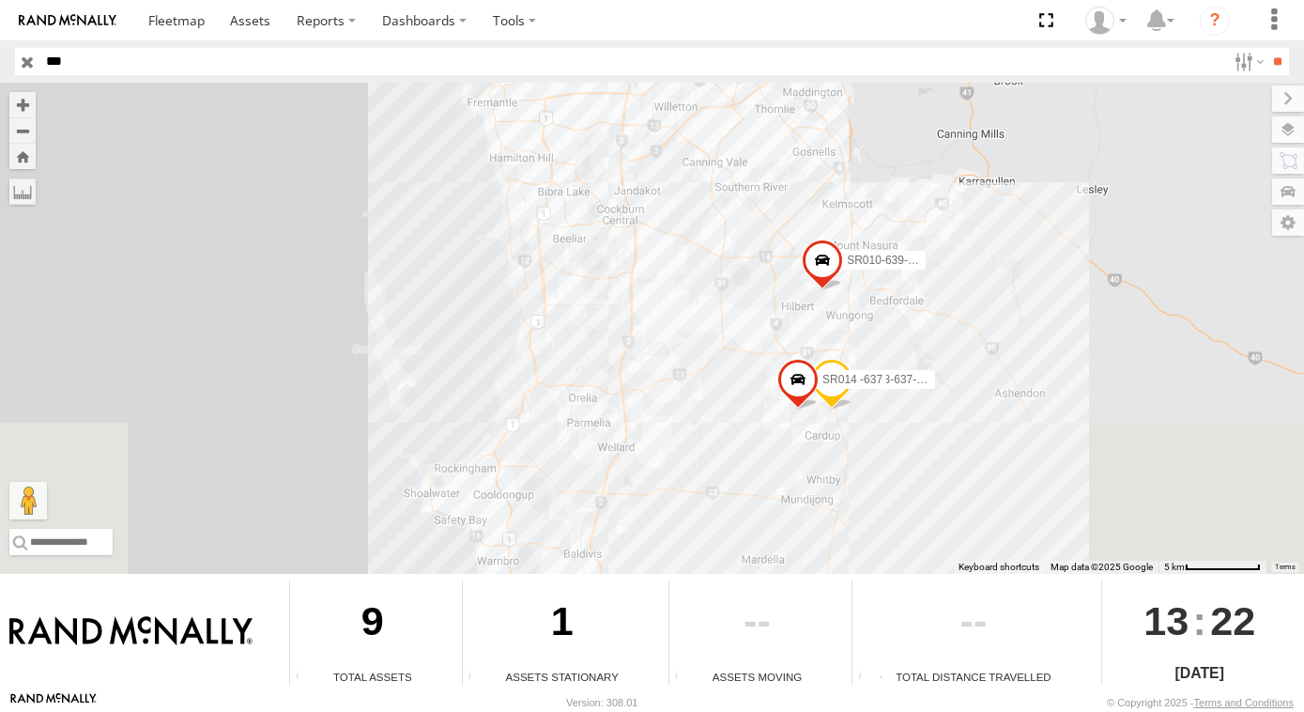
drag, startPoint x: 856, startPoint y: 404, endPoint x: 691, endPoint y: 200, distance: 261.8
click at [691, 200] on div "SR011-615 SR009-639-GPS SR017-637D SR010-639-GPS SR013-637-Jason K SR014 -637" at bounding box center [652, 328] width 1304 height 491
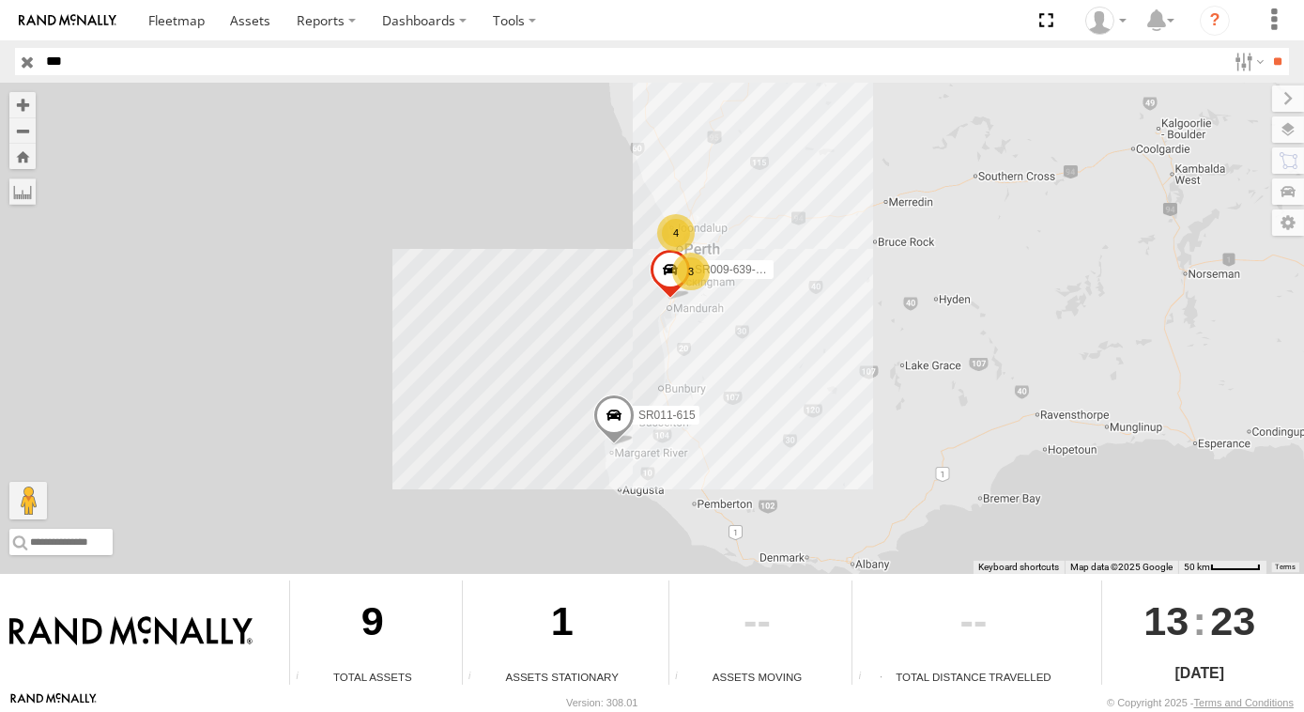
click at [611, 158] on div "4 3 SR011-615 SR009-639-GPS" at bounding box center [652, 328] width 1304 height 491
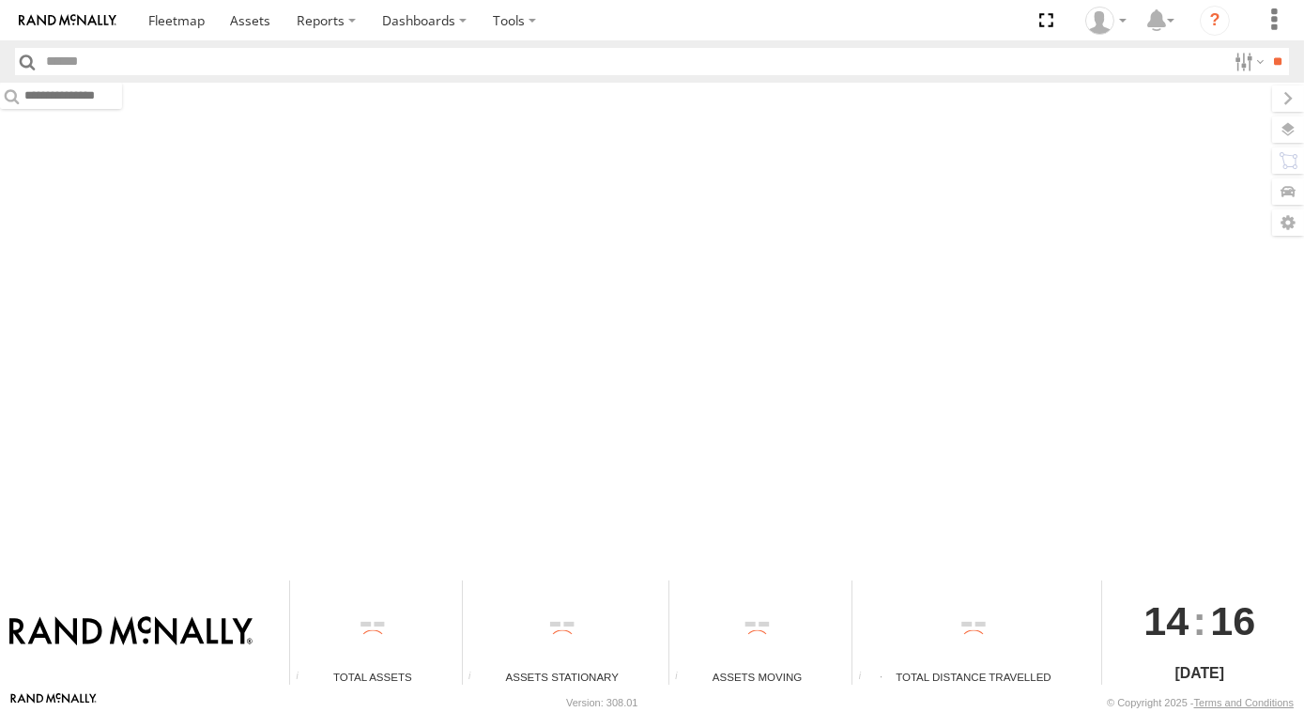
type input "***"
